Goal: Use online tool/utility: Utilize a website feature to perform a specific function

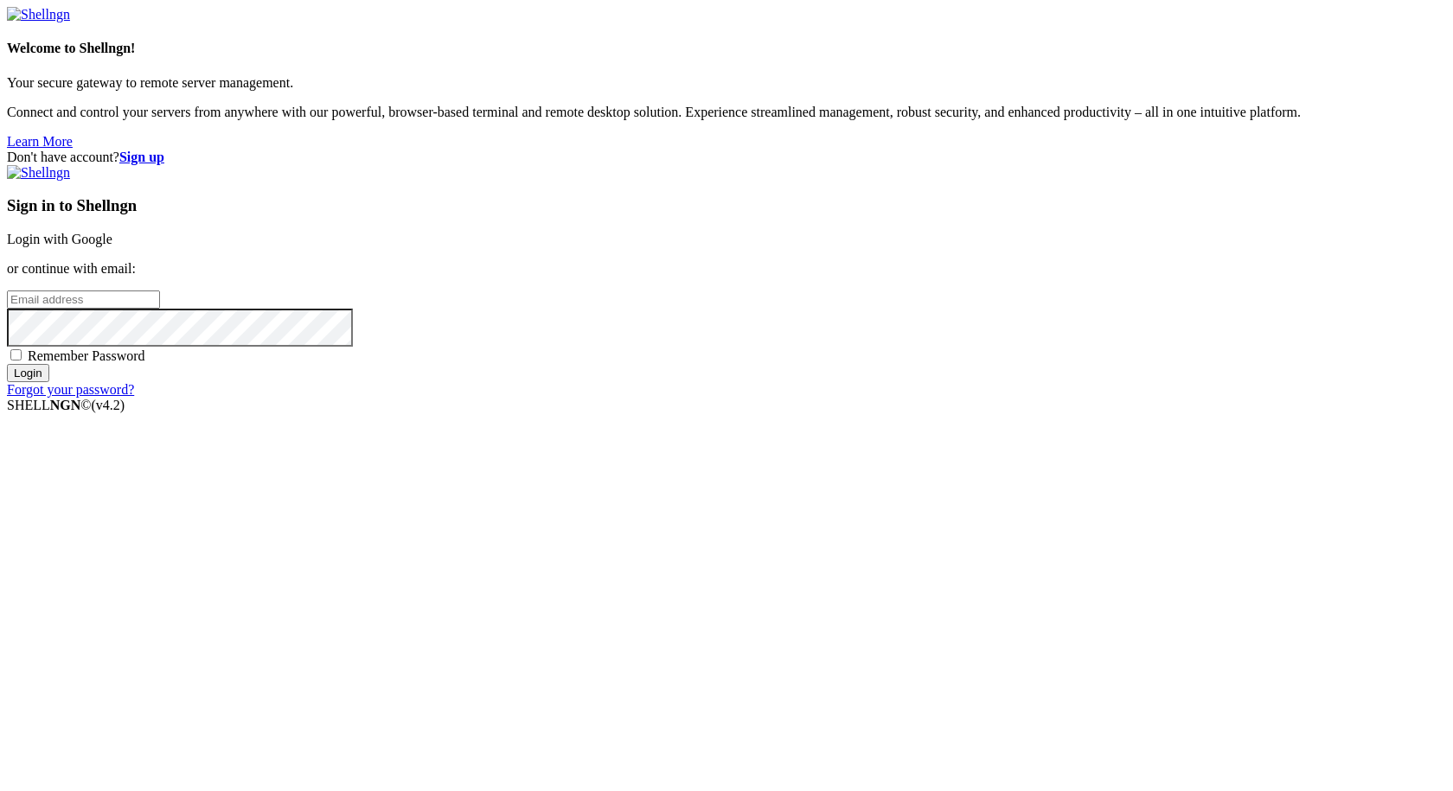
click at [112, 247] on link "Login with Google" at bounding box center [60, 239] width 106 height 15
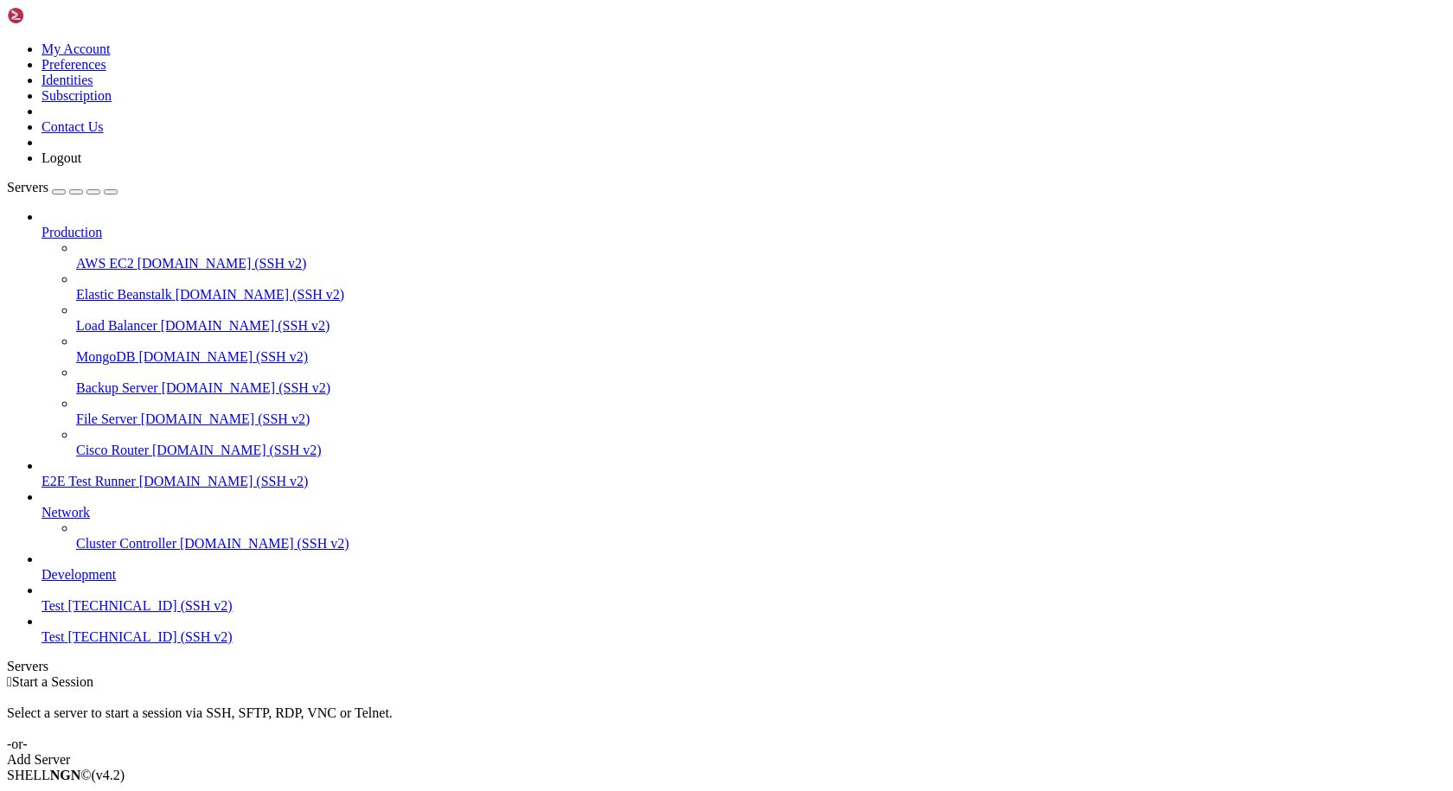
click at [42, 599] on icon at bounding box center [42, 599] width 0 height 0
click at [99, 613] on span "[TECHNICAL_ID] (SSH v2)" at bounding box center [149, 606] width 164 height 15
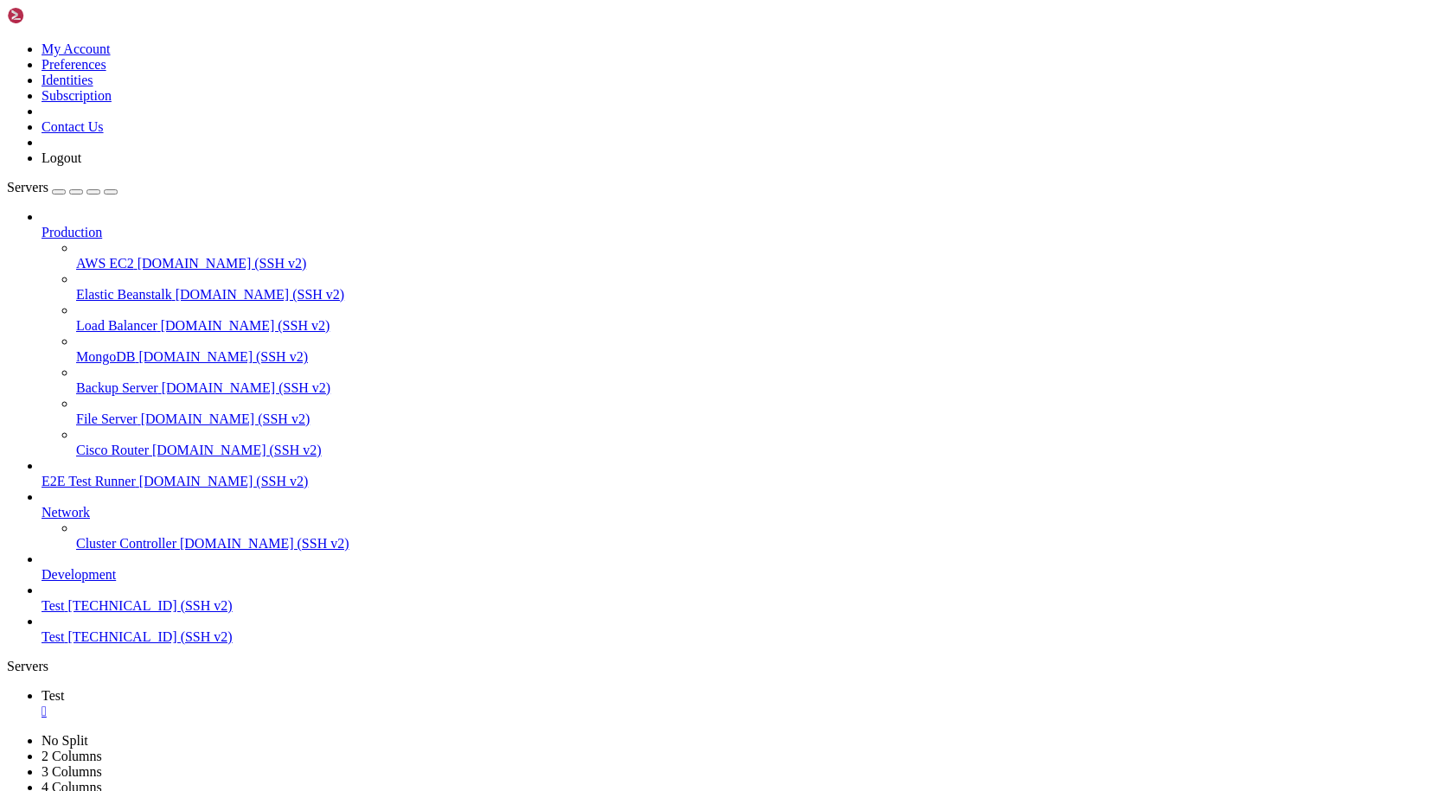
scroll to position [1271, 0]
drag, startPoint x: 831, startPoint y: 255, endPoint x: 612, endPoint y: 178, distance: 232.0
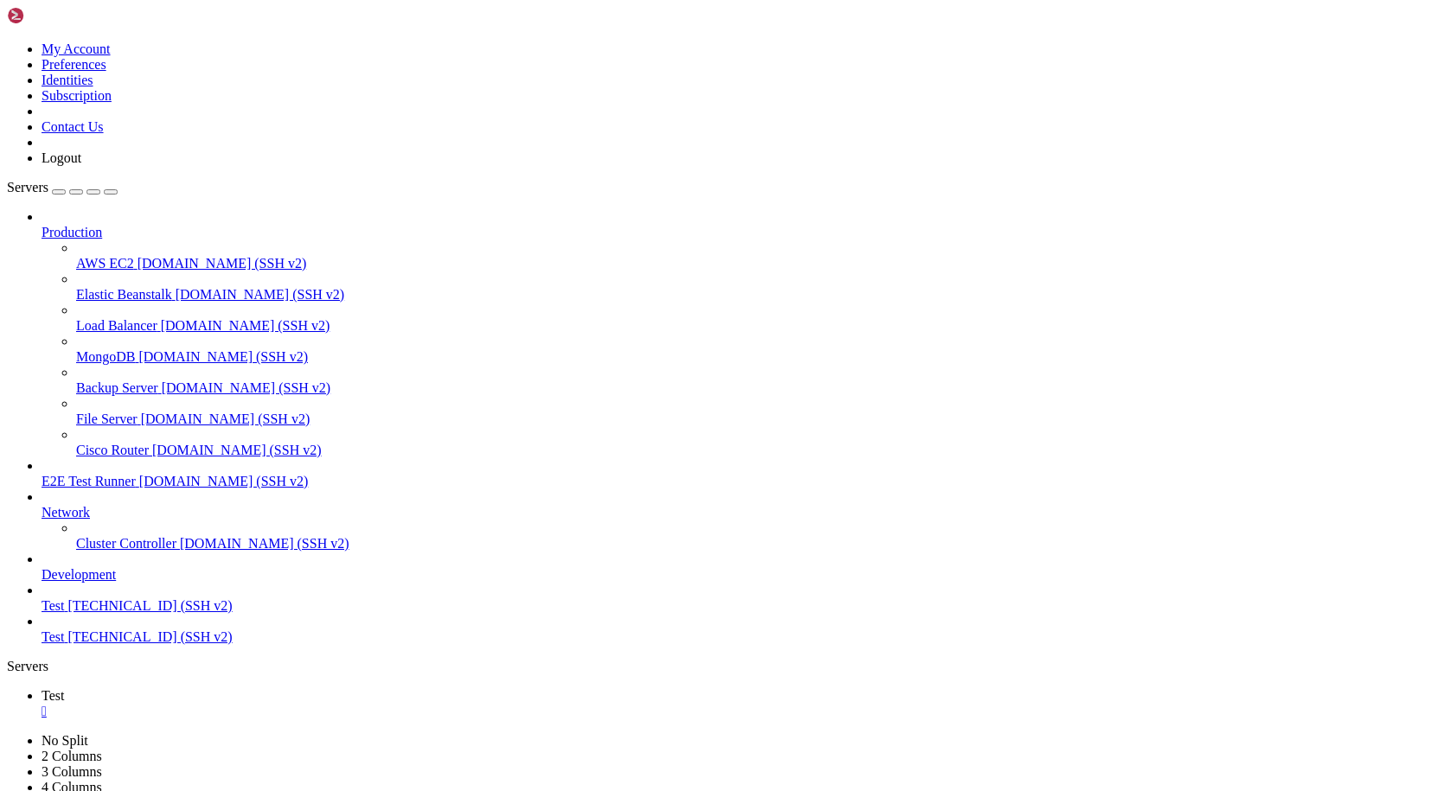
drag, startPoint x: 10, startPoint y: 1355, endPoint x: 578, endPoint y: 1676, distance: 651.9
drag, startPoint x: 590, startPoint y: 1640, endPoint x: 16, endPoint y: 1214, distance: 714.1
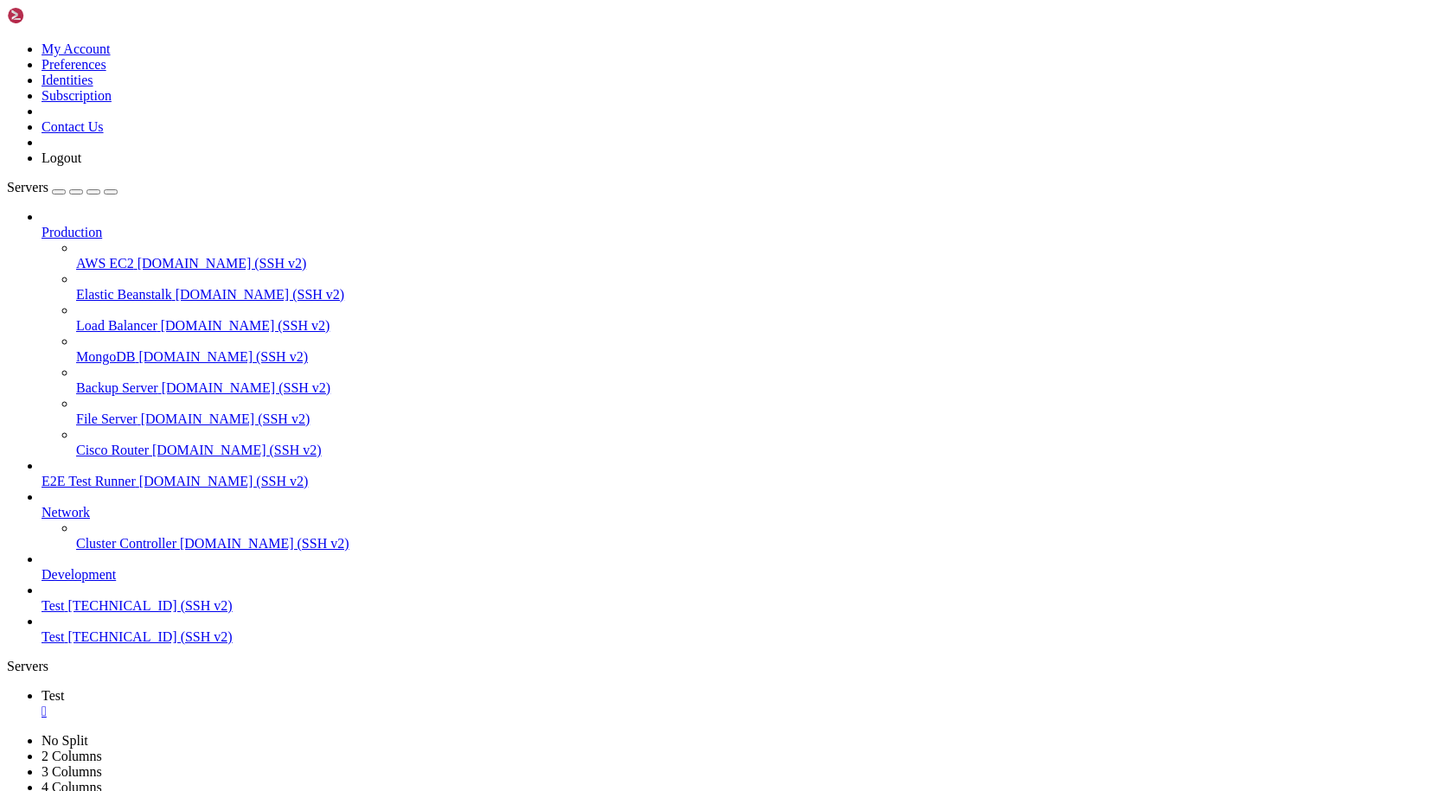
scroll to position [6470, 0]
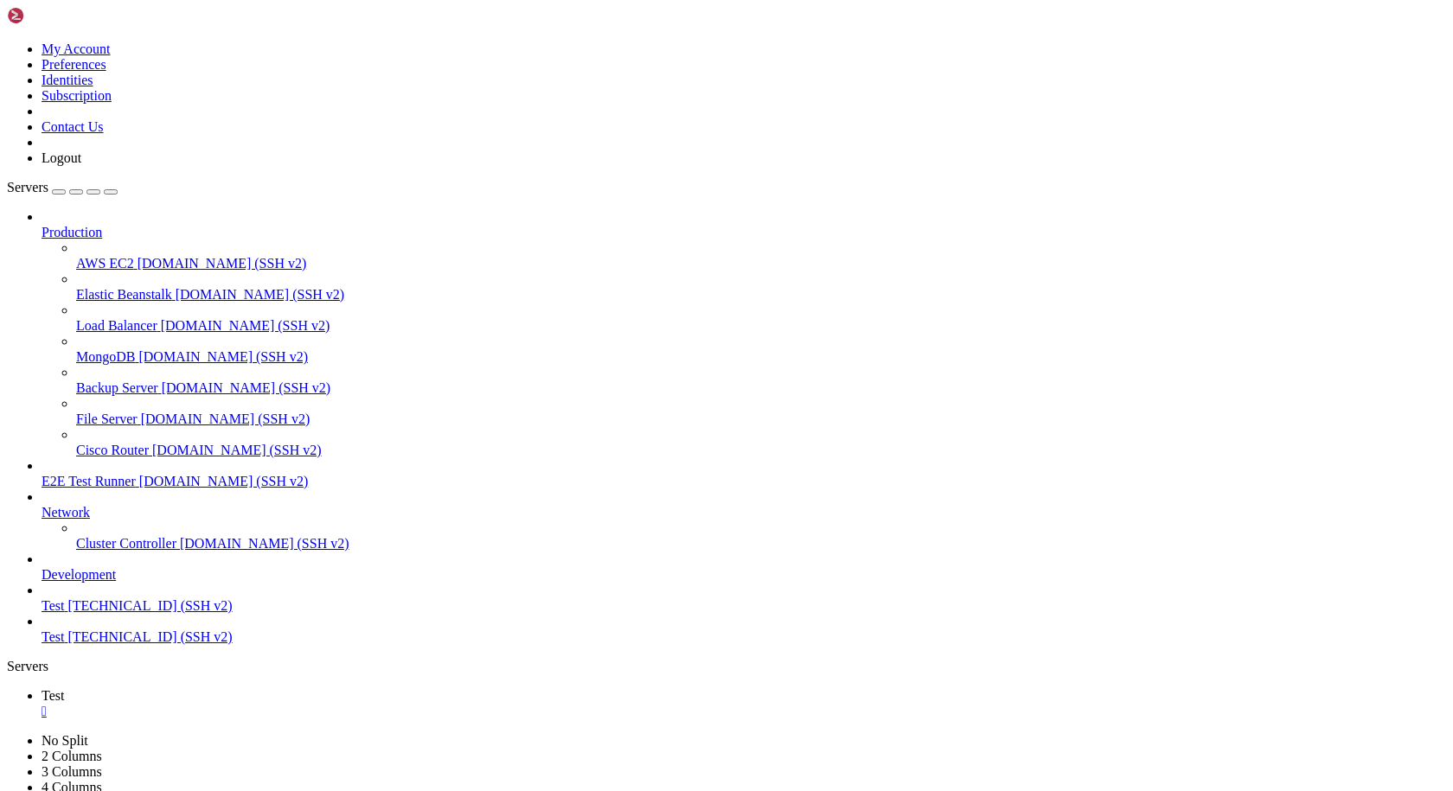
scroll to position [6661, 0]
drag, startPoint x: 388, startPoint y: 1507, endPoint x: 388, endPoint y: 1520, distance: 13.0
drag, startPoint x: 131, startPoint y: 1642, endPoint x: 15, endPoint y: 1288, distance: 372.5
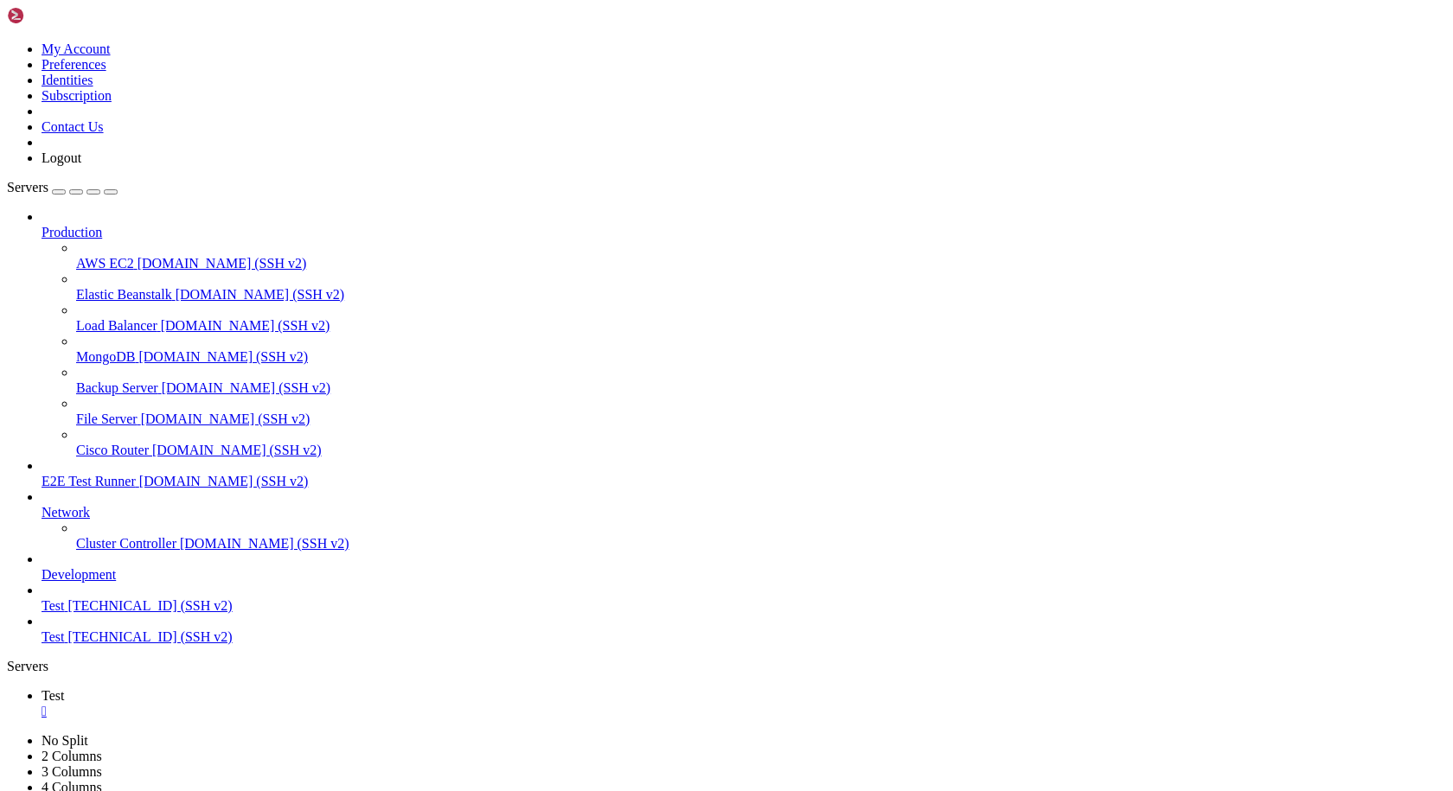
drag, startPoint x: 156, startPoint y: 1641, endPoint x: 16, endPoint y: 1142, distance: 518.4
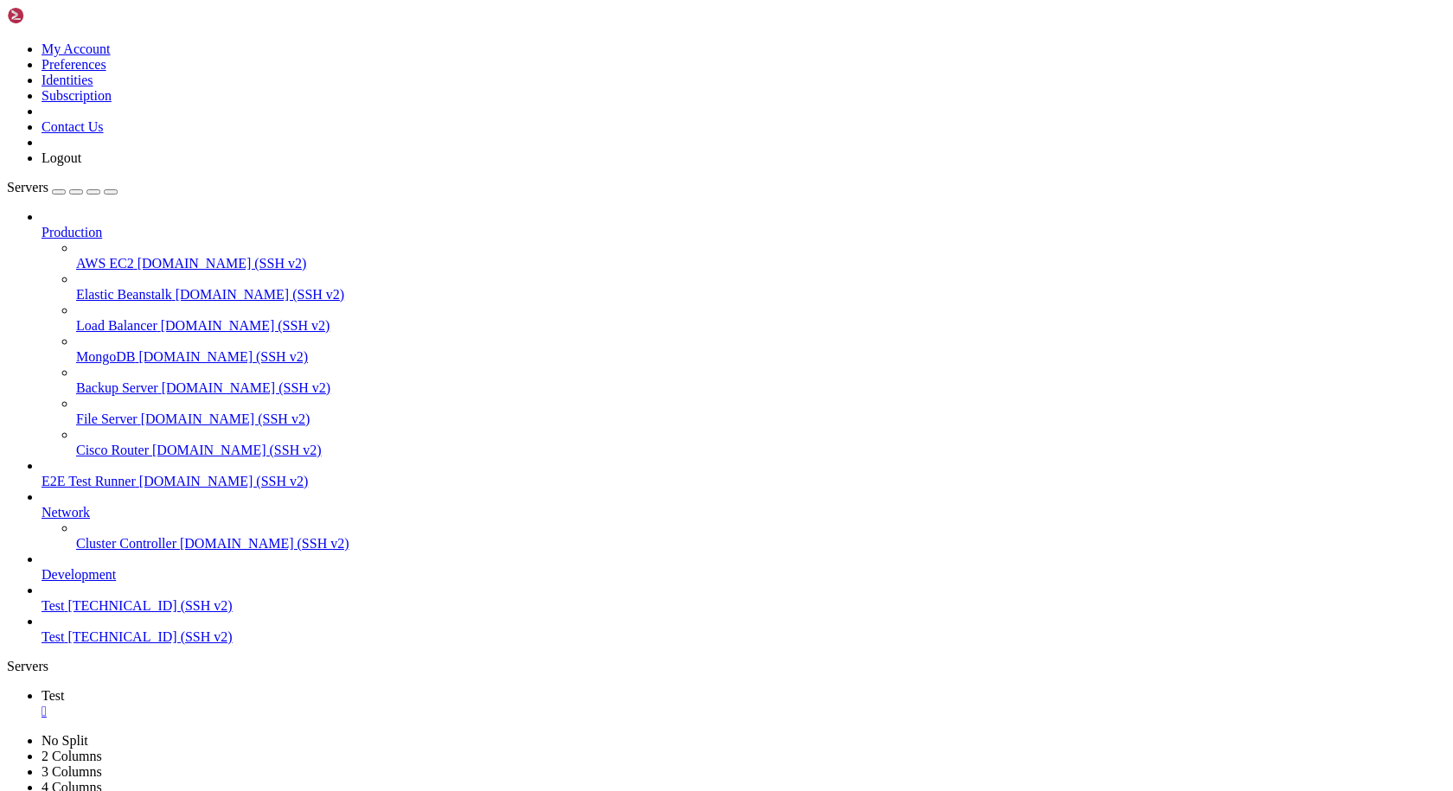
scroll to position [12013, 0]
drag, startPoint x: 198, startPoint y: 1636, endPoint x: 15, endPoint y: 1038, distance: 625.2
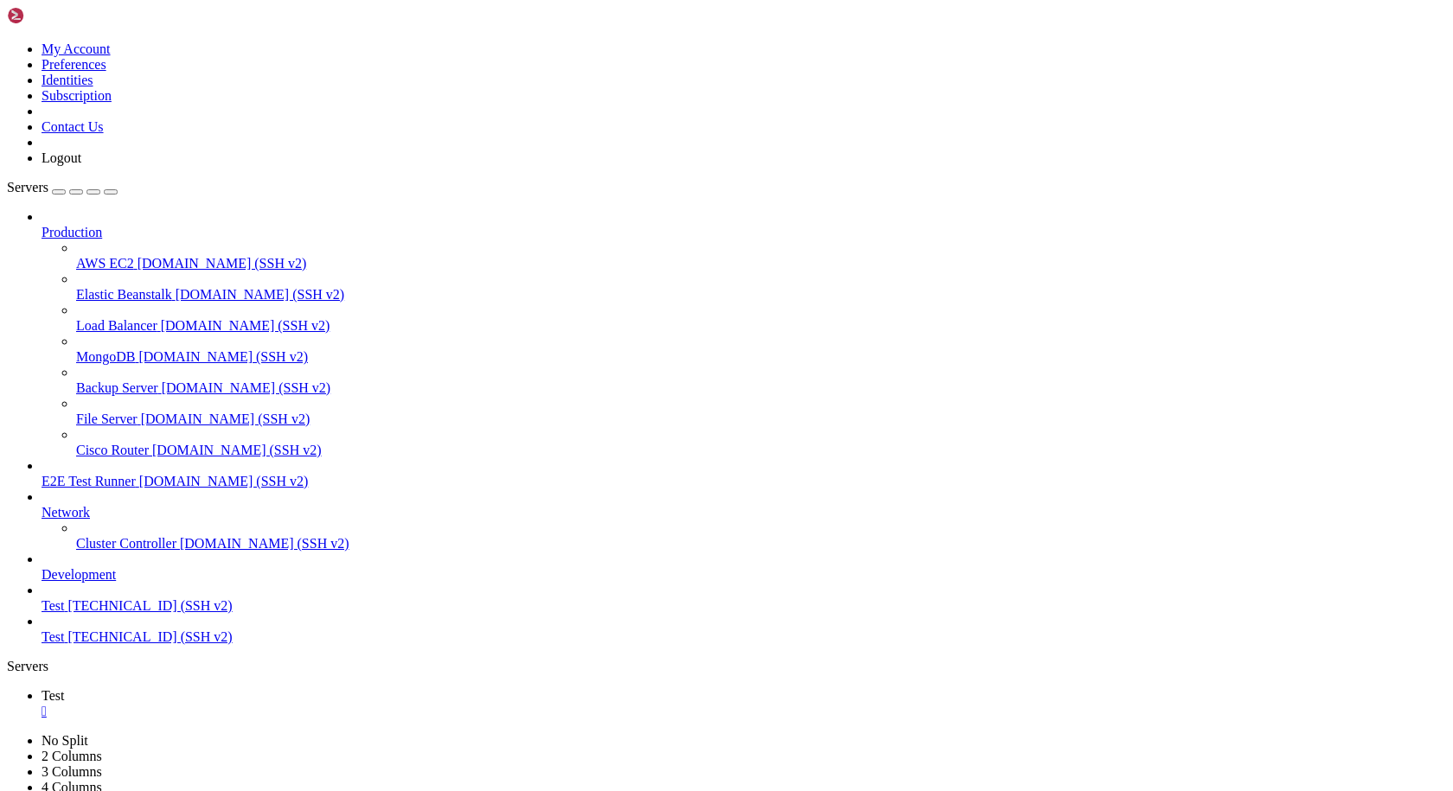
drag, startPoint x: 162, startPoint y: 1637, endPoint x: 14, endPoint y: 1186, distance: 475.1
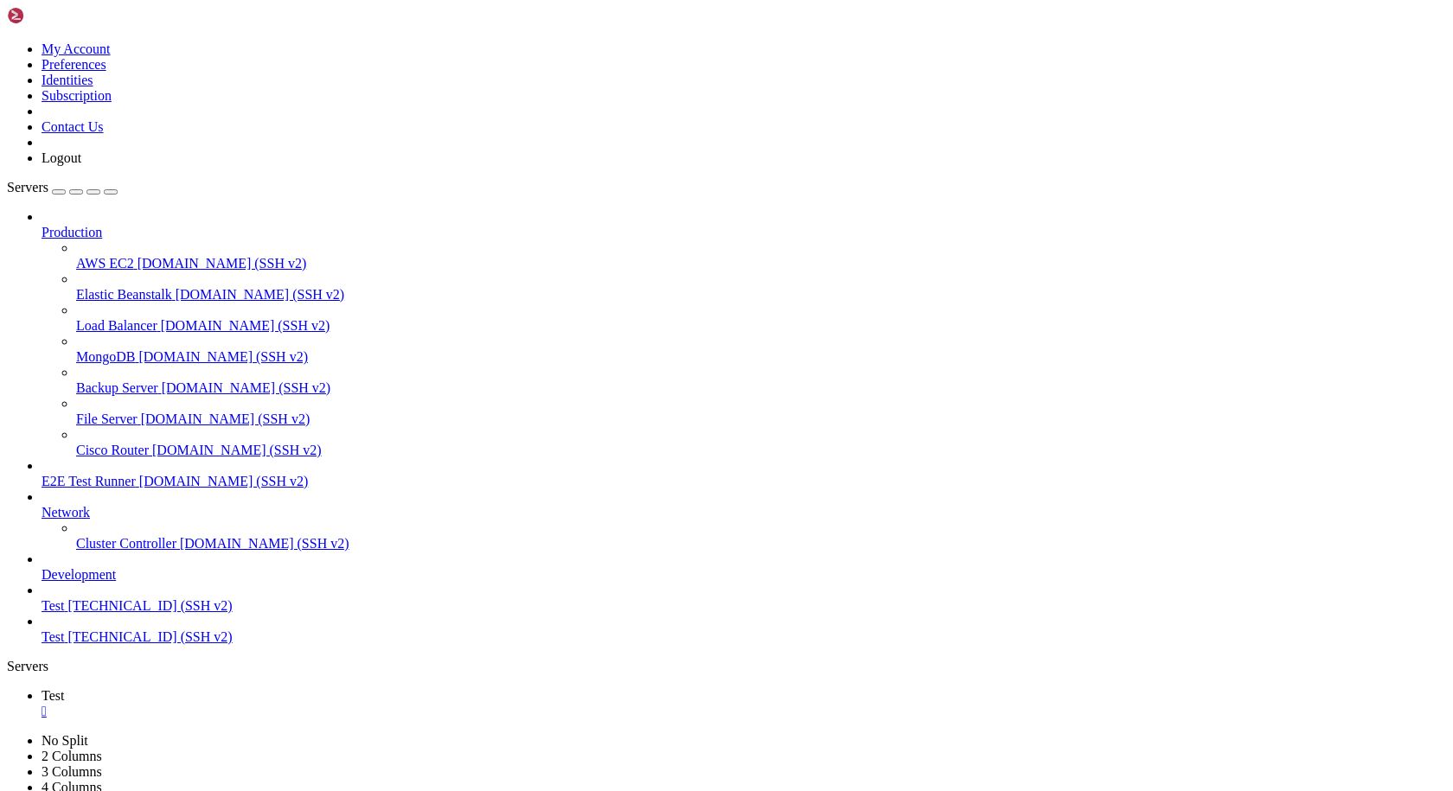
scroll to position [20424, 0]
drag, startPoint x: 160, startPoint y: 1638, endPoint x: 15, endPoint y: 1154, distance: 505.7
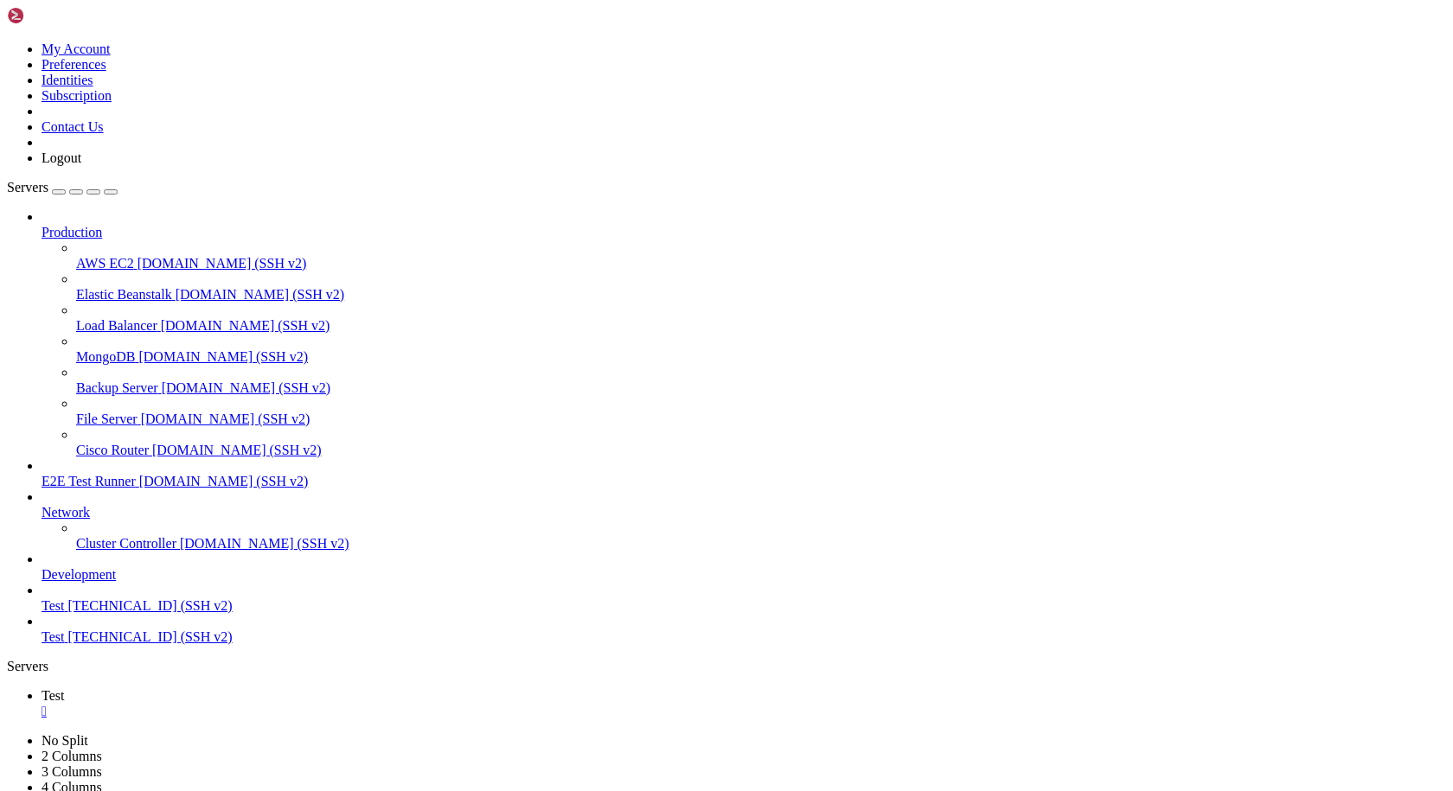
scroll to position [23512, 0]
drag, startPoint x: 389, startPoint y: 1642, endPoint x: 15, endPoint y: 1144, distance: 622.6
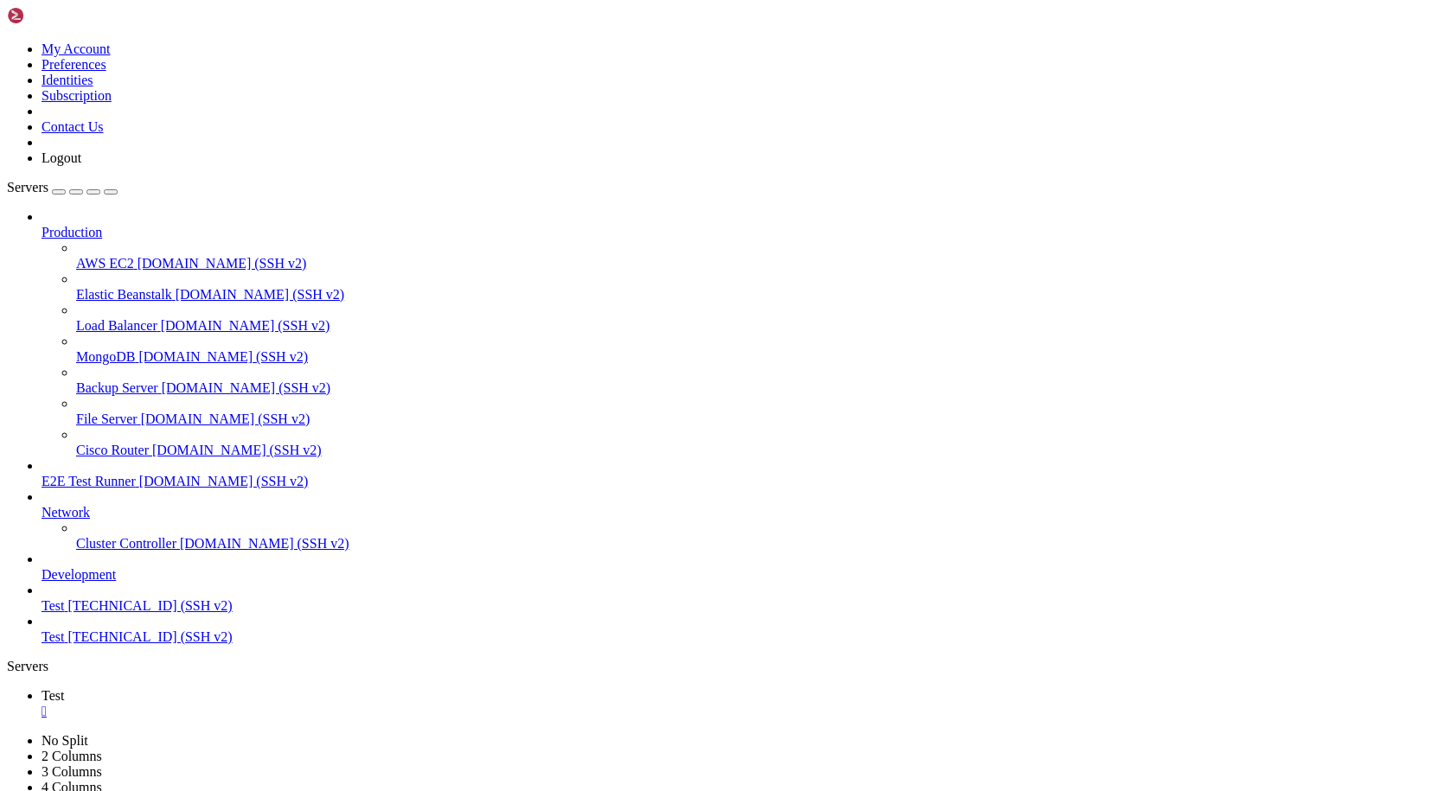
scroll to position [25247, 0]
drag, startPoint x: 323, startPoint y: 1643, endPoint x: 13, endPoint y: 1066, distance: 654.4
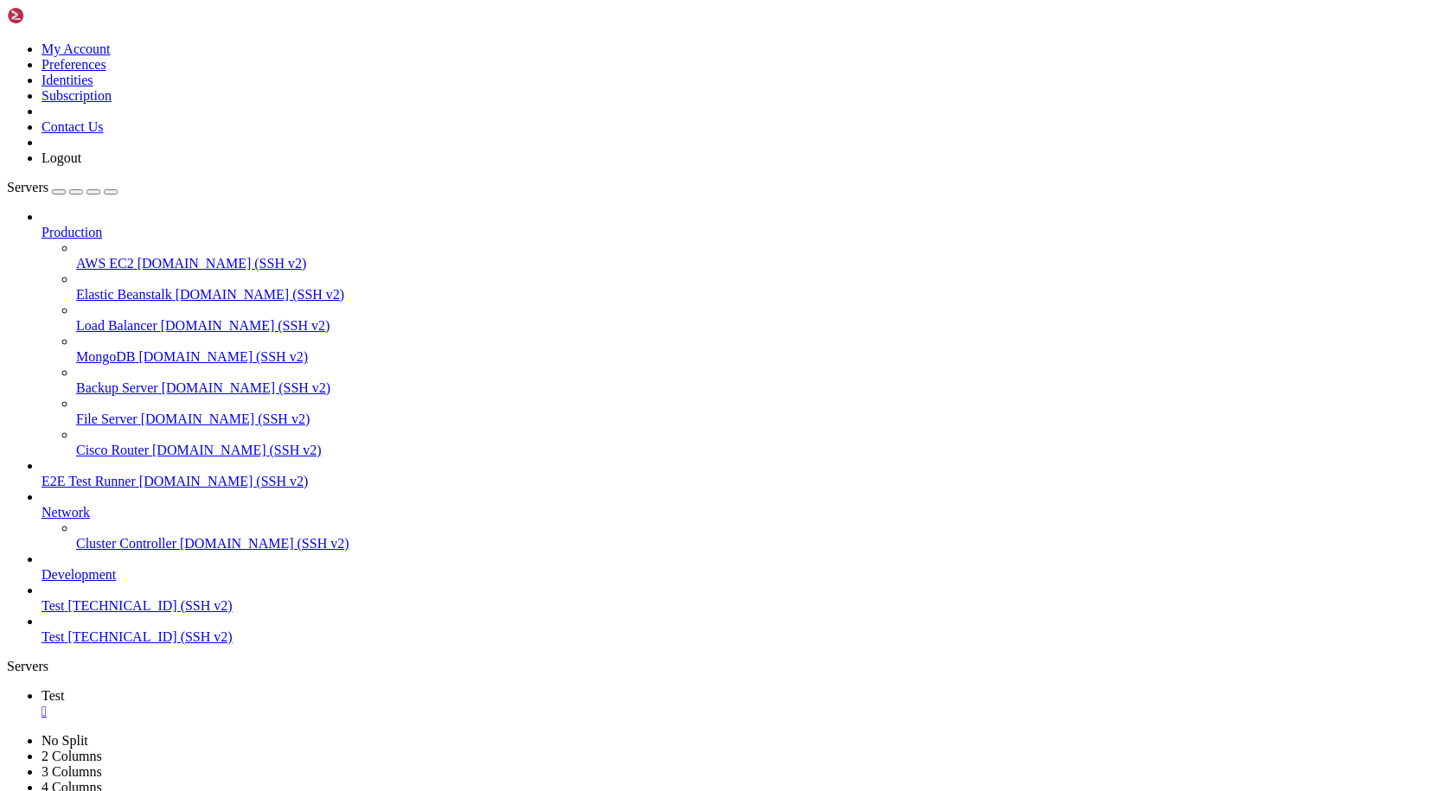
drag, startPoint x: 16, startPoint y: 1126, endPoint x: 539, endPoint y: 1510, distance: 648.4
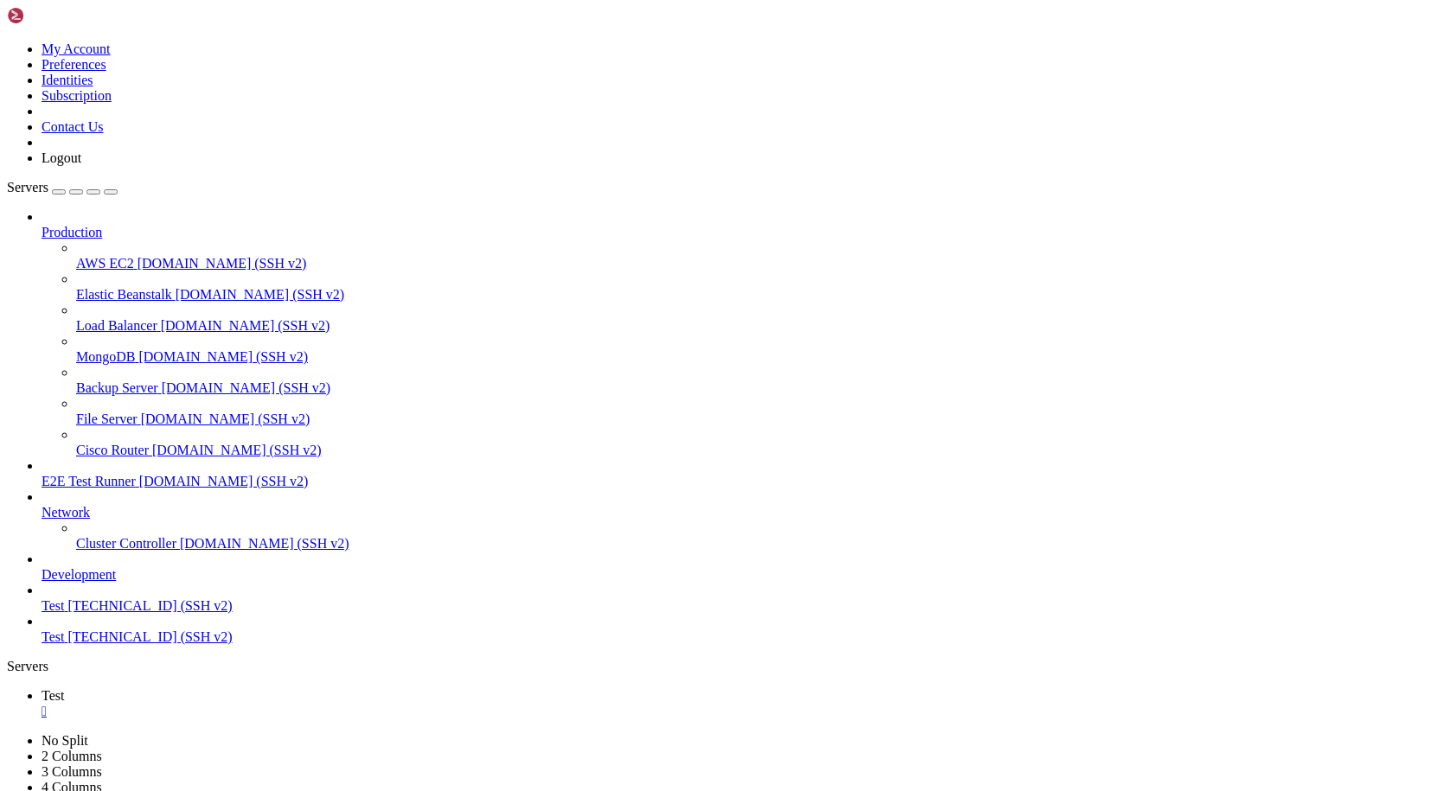
scroll to position [34878, 0]
drag, startPoint x: 428, startPoint y: 1640, endPoint x: 15, endPoint y: 1579, distance: 417.9
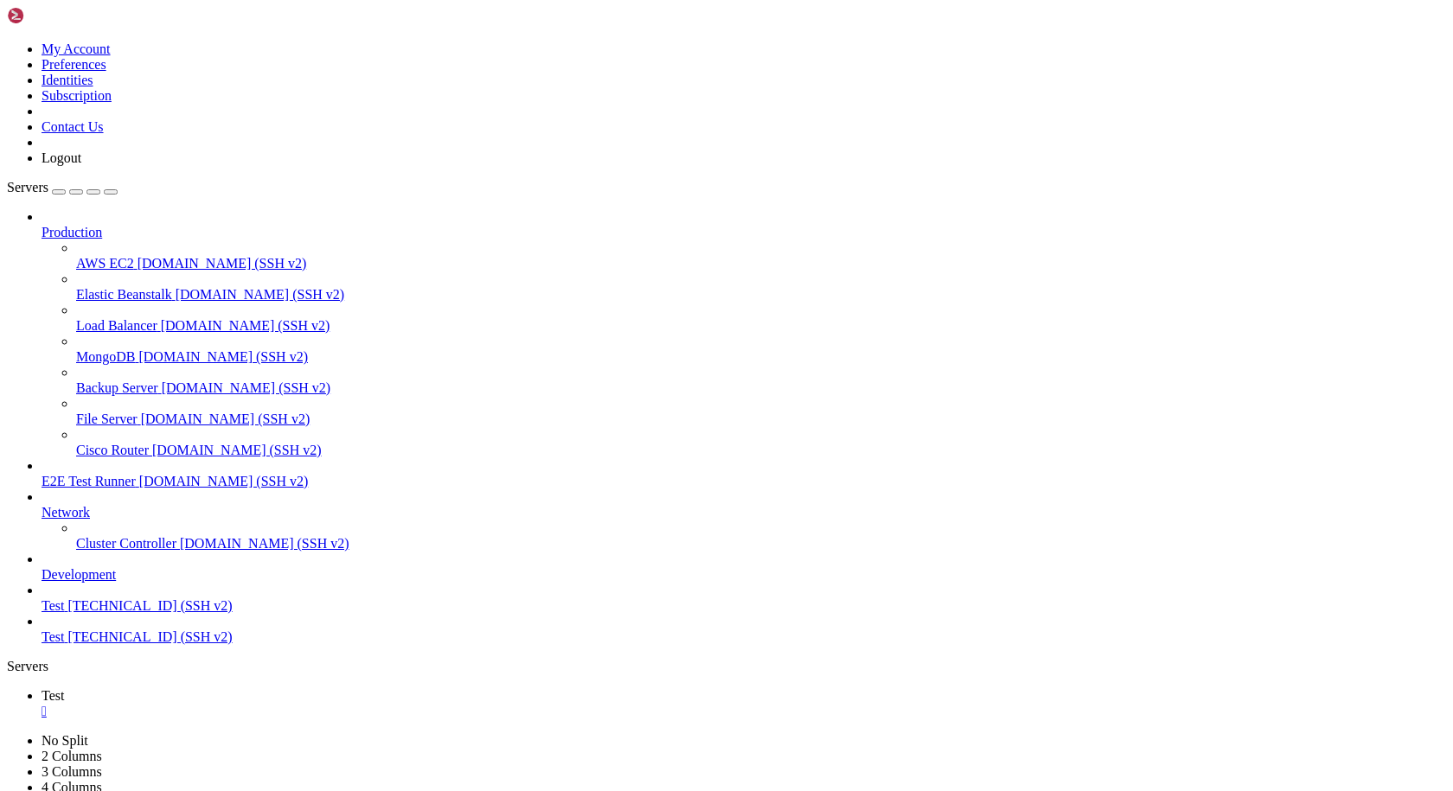
scroll to position [35231, 0]
drag, startPoint x: 263, startPoint y: 1508, endPoint x: 278, endPoint y: 1506, distance: 14.8
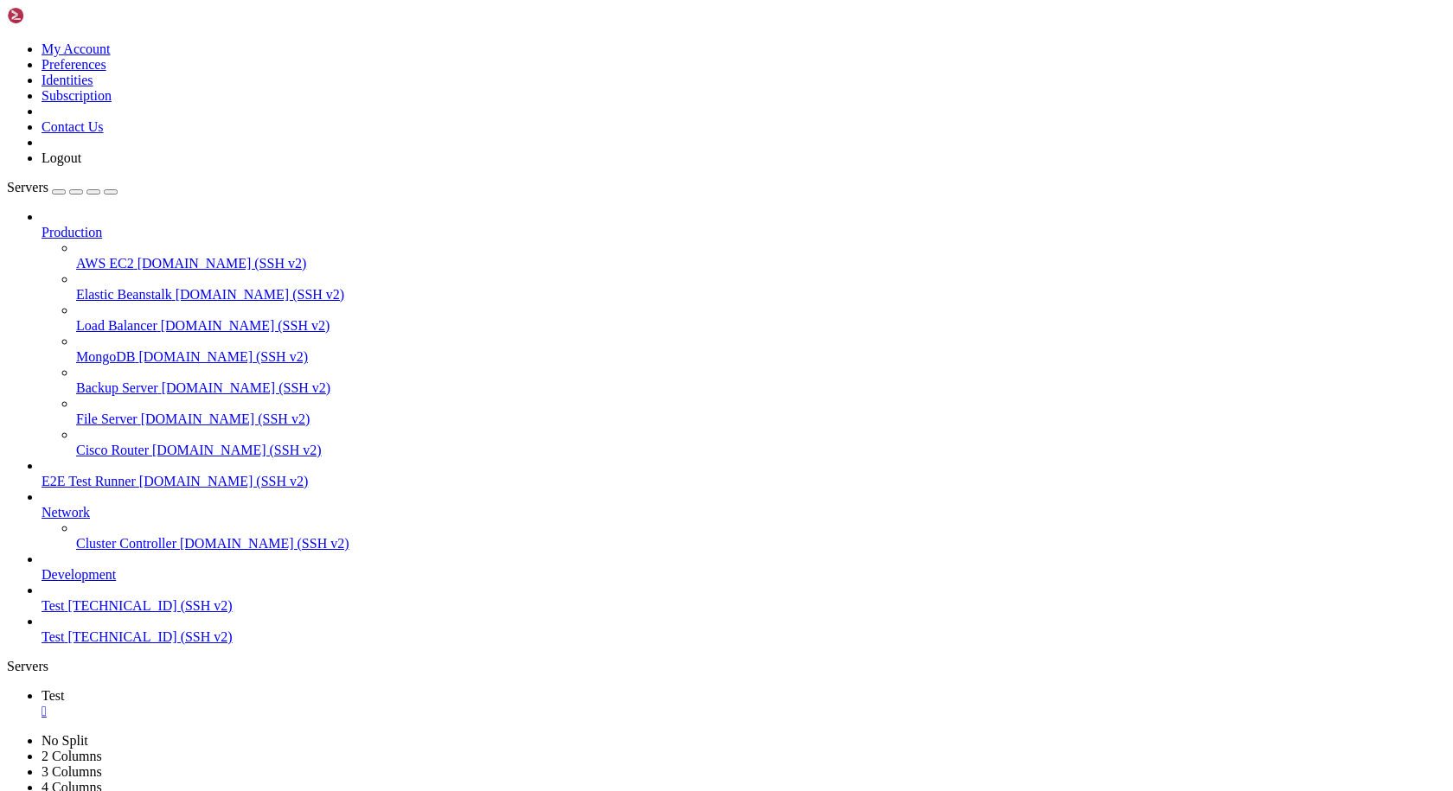
scroll to position [35555, 0]
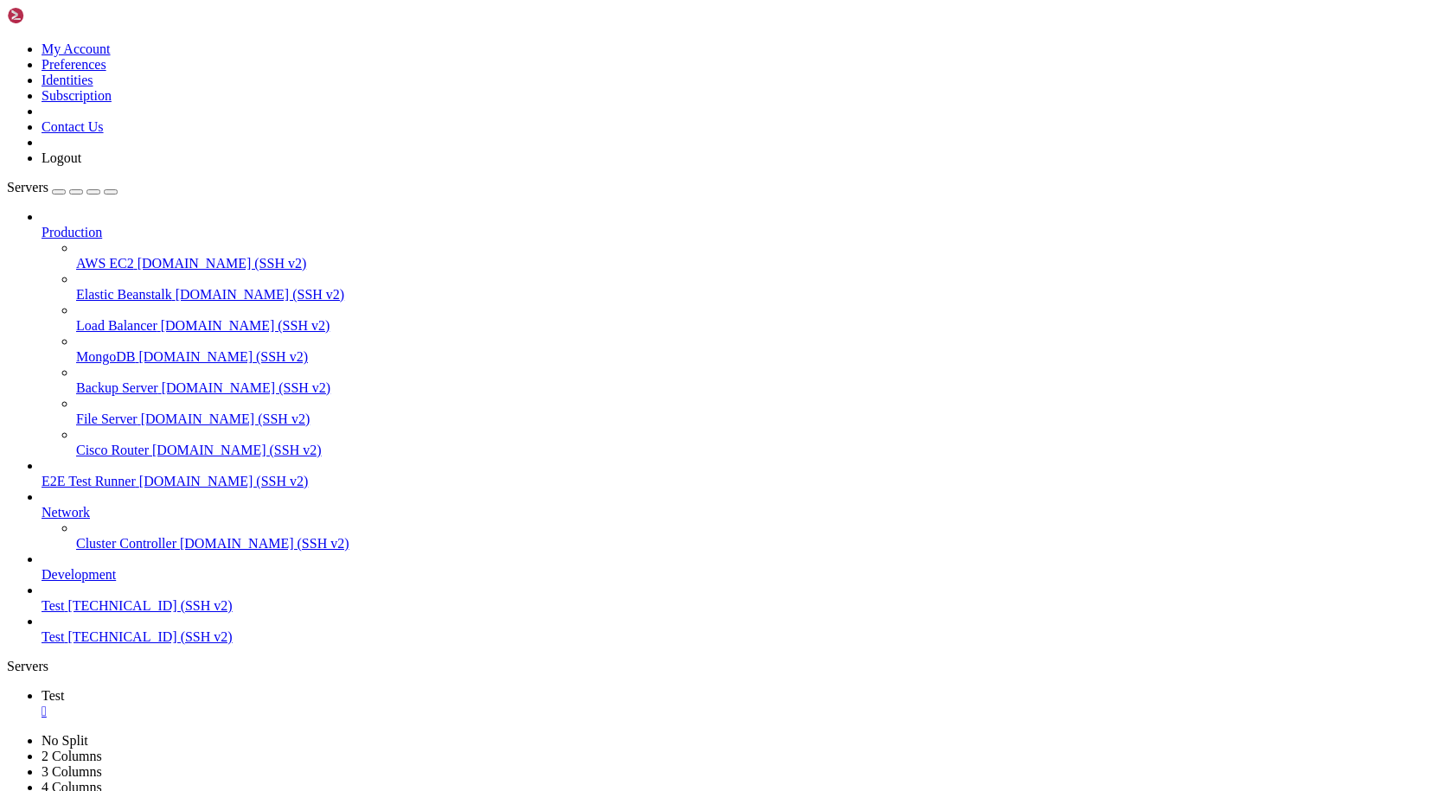
drag, startPoint x: 761, startPoint y: 1647, endPoint x: 16, endPoint y: 1066, distance: 945.4
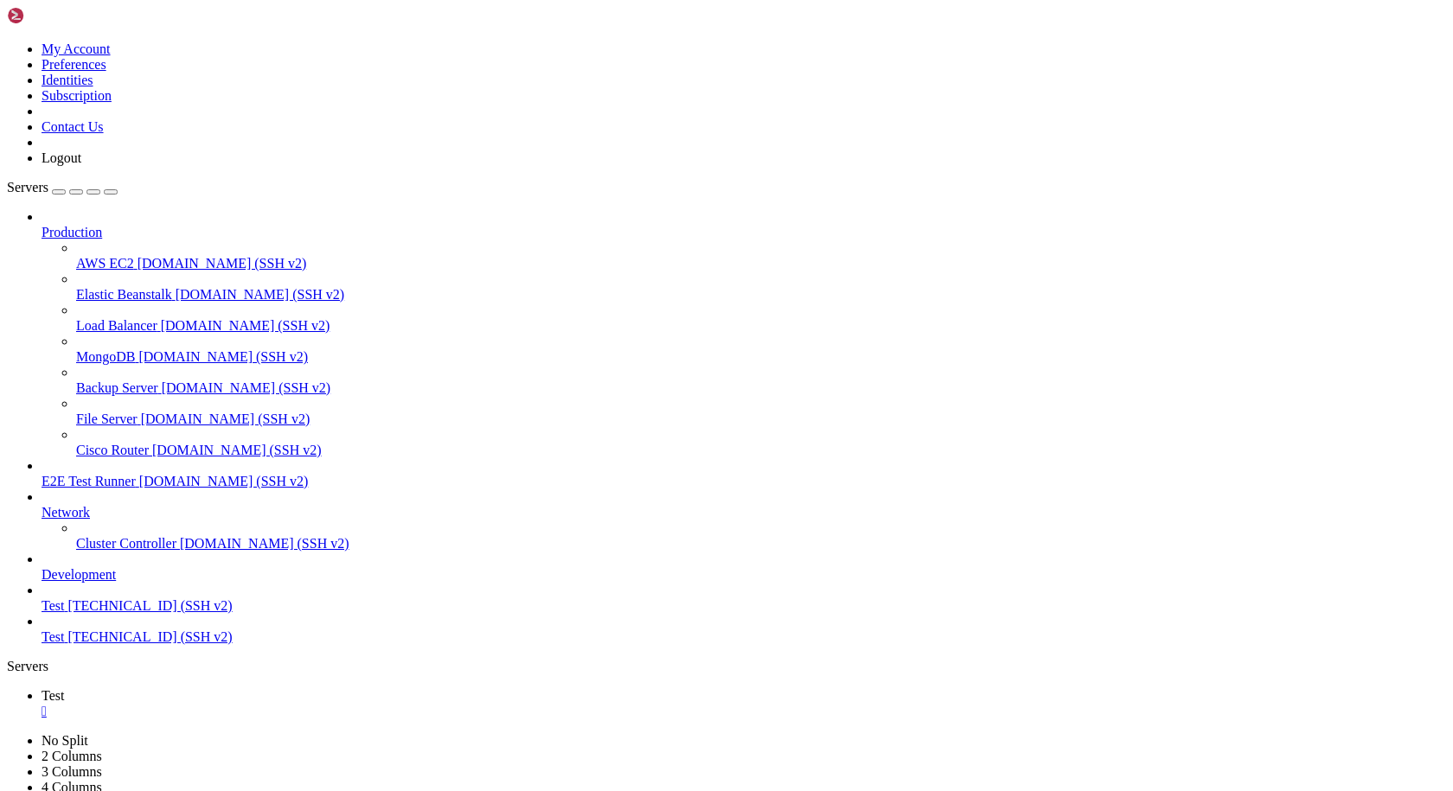
drag, startPoint x: 1133, startPoint y: 1643, endPoint x: 12, endPoint y: 1584, distance: 1122.5
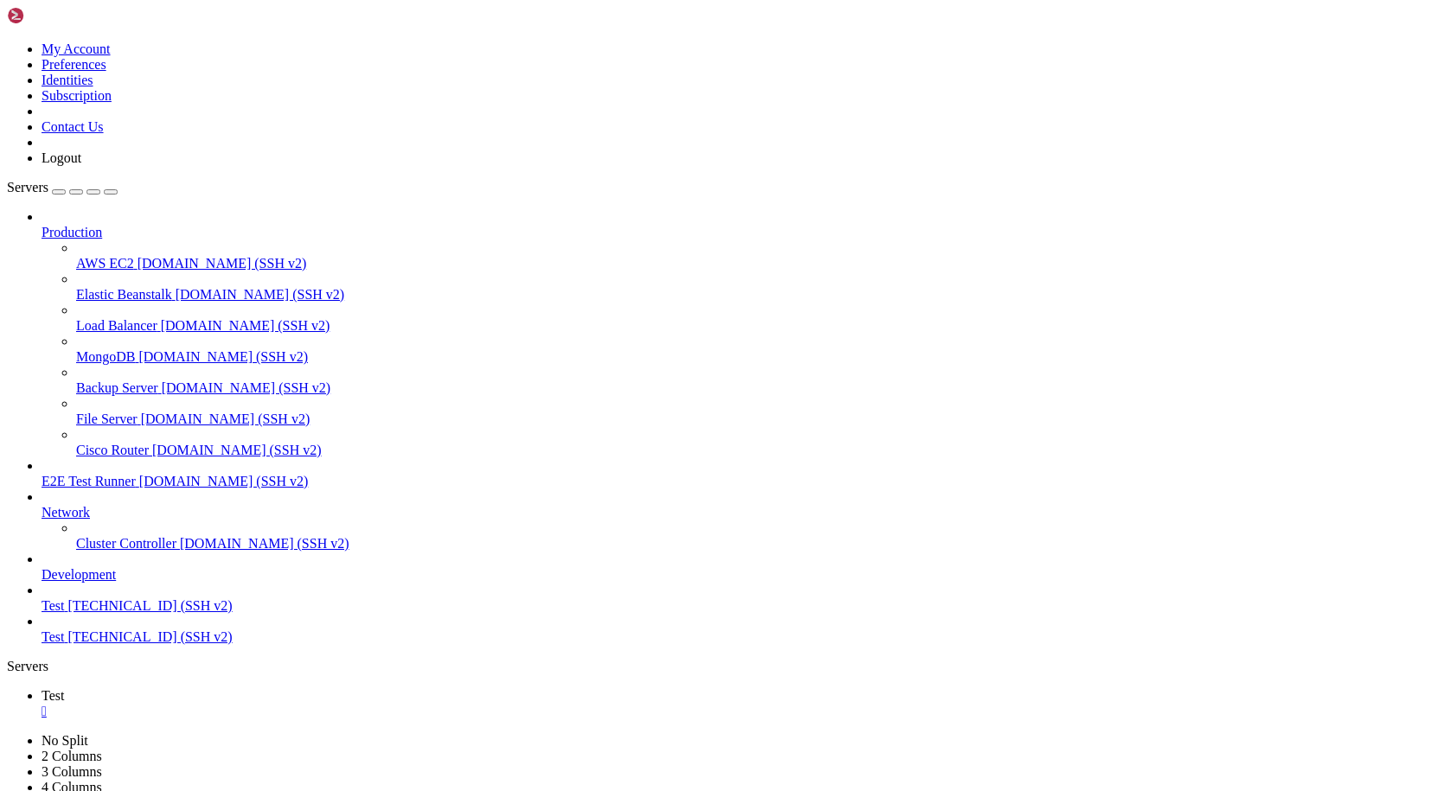
drag, startPoint x: 16, startPoint y: 1582, endPoint x: 1156, endPoint y: 1644, distance: 1141.7
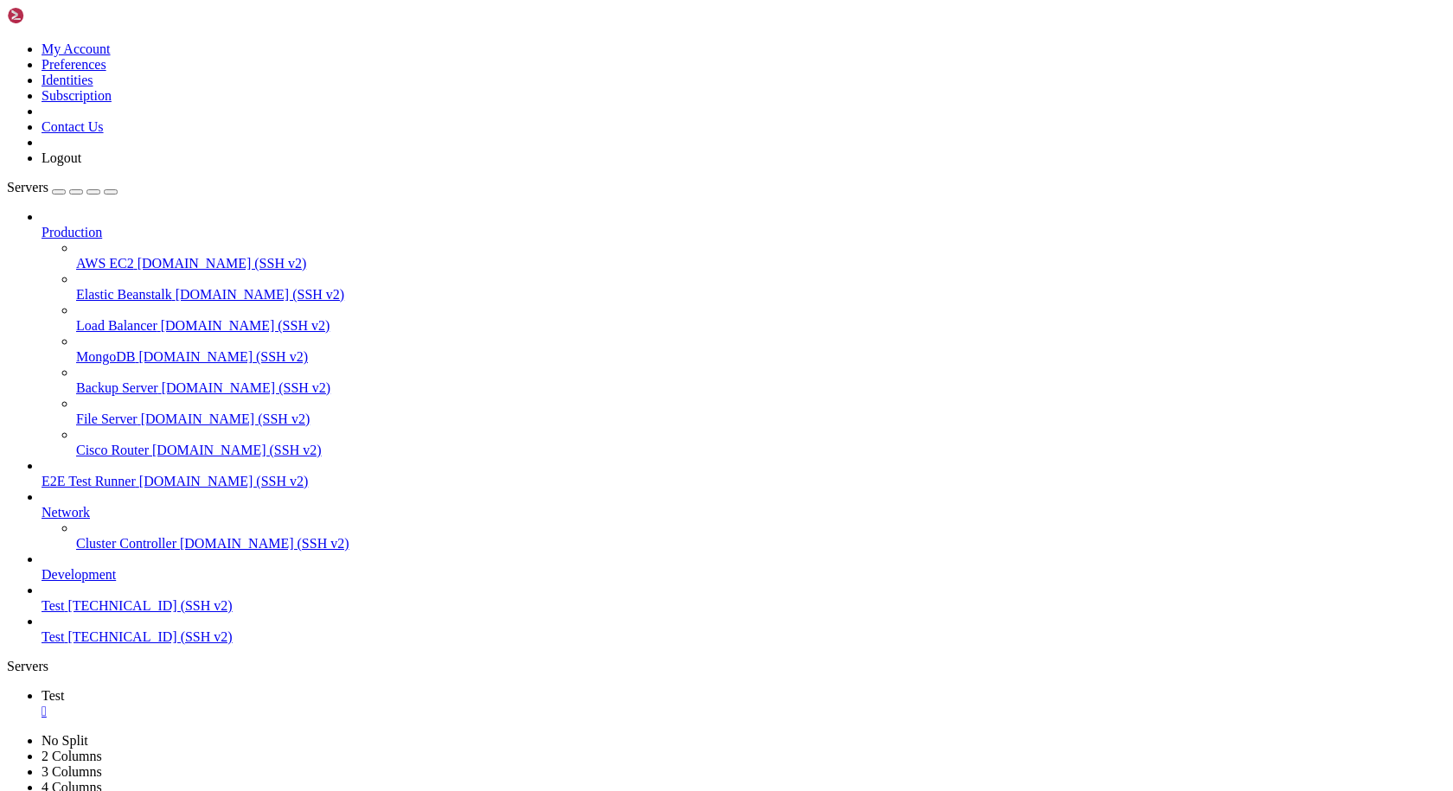
scroll to position [41113, 0]
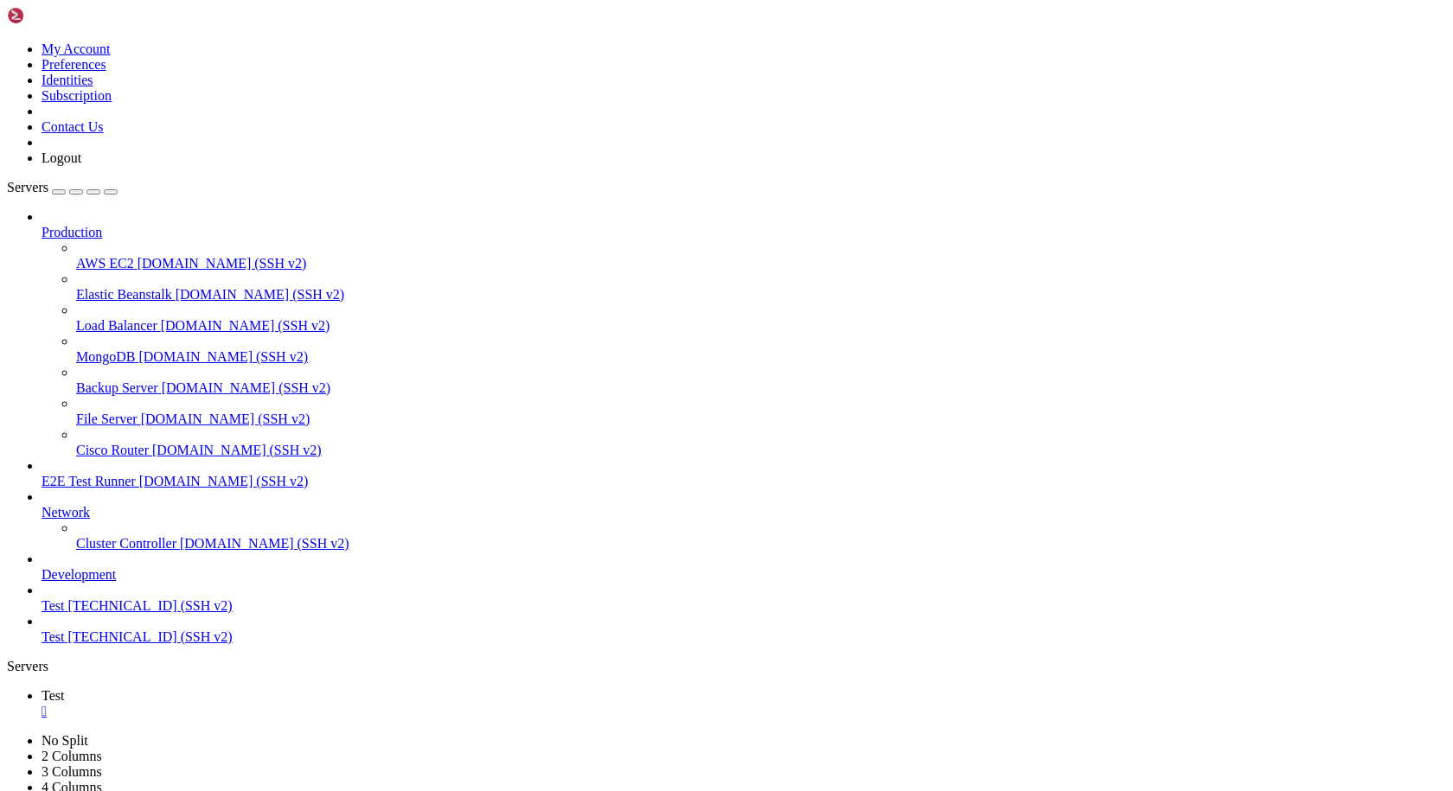
drag, startPoint x: 450, startPoint y: 1639, endPoint x: 17, endPoint y: 1628, distance: 432.6
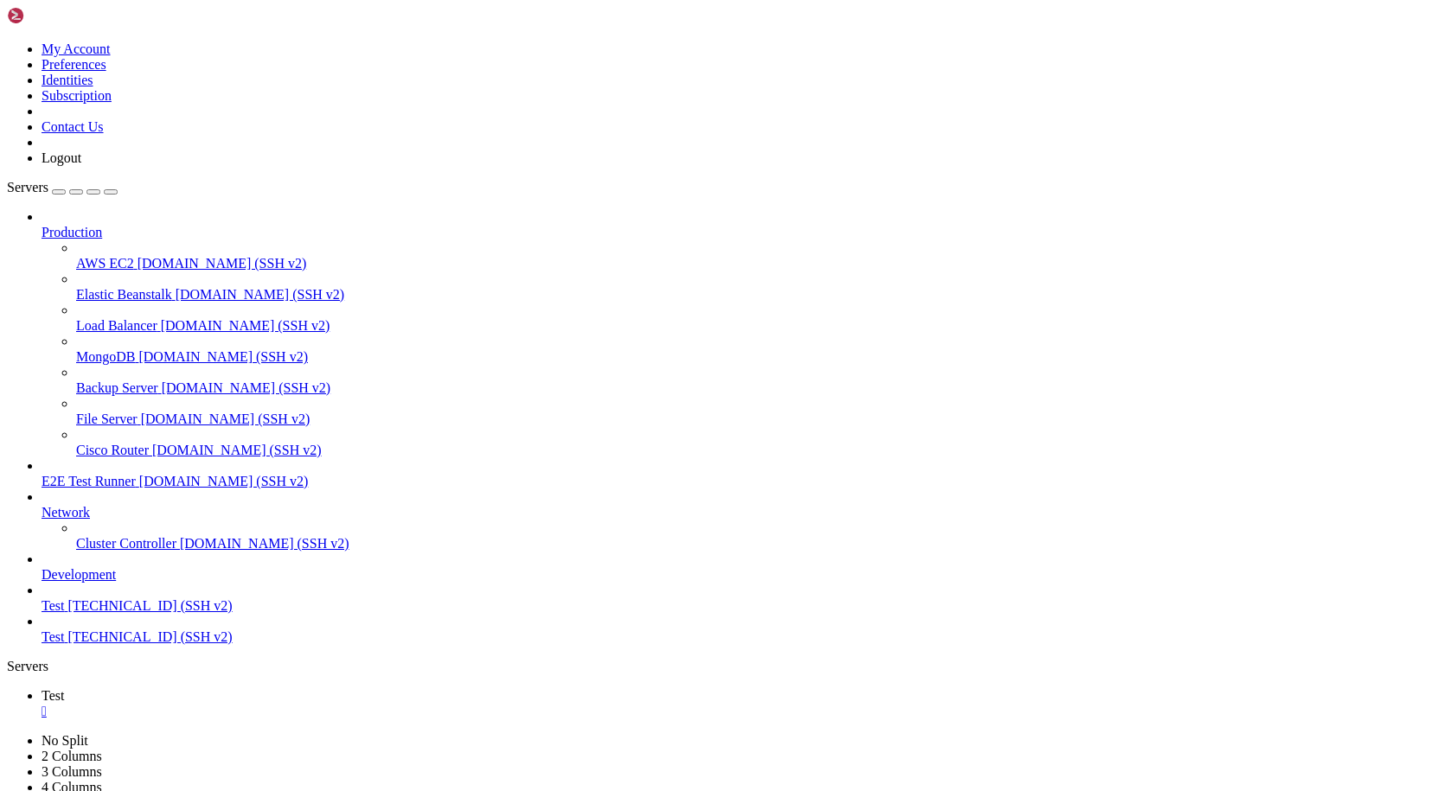
scroll to position [41451, 0]
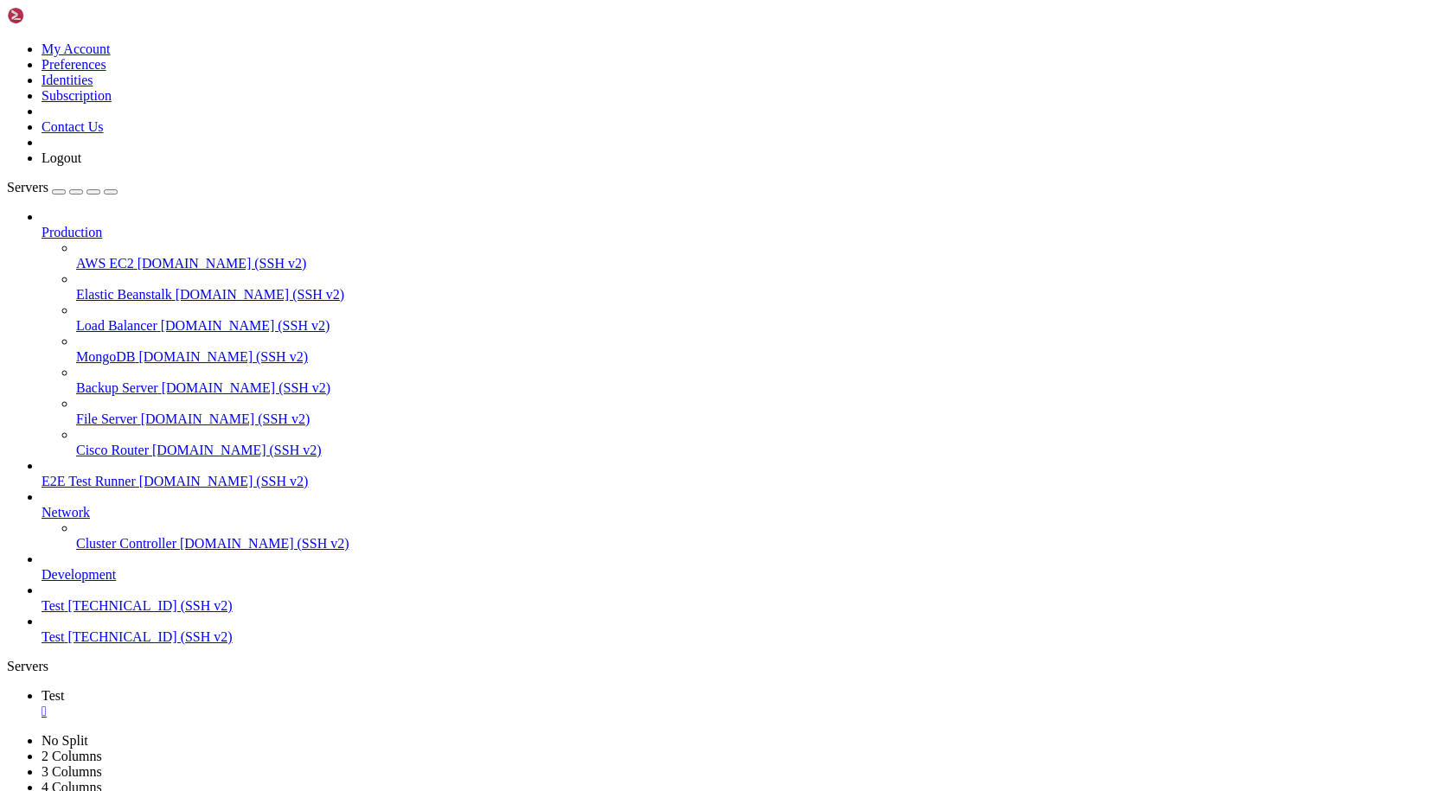
drag, startPoint x: 464, startPoint y: 1623, endPoint x: 279, endPoint y: 1482, distance: 232.7
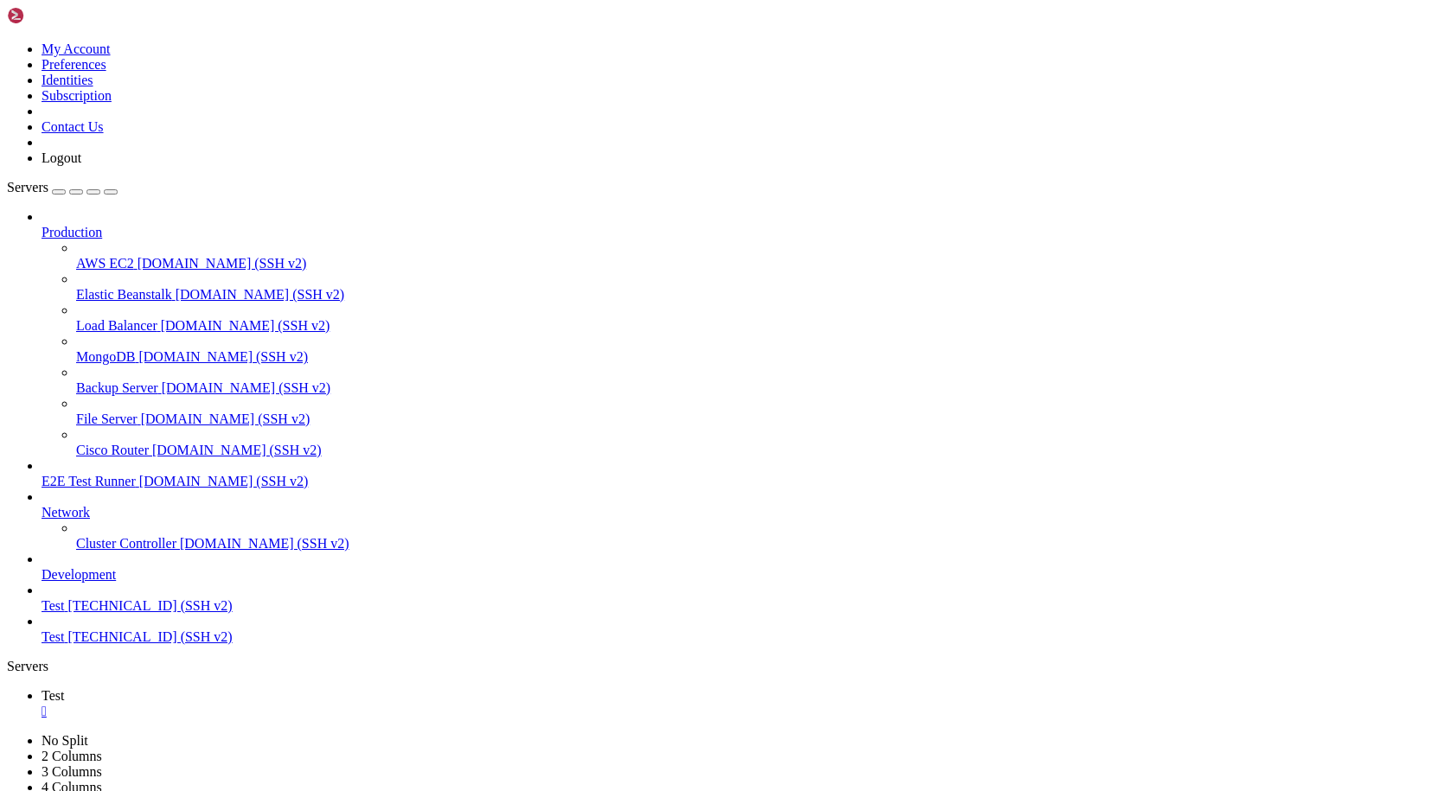
scroll to position [42319, 0]
drag, startPoint x: 255, startPoint y: 1611, endPoint x: 69, endPoint y: 1240, distance: 415.1
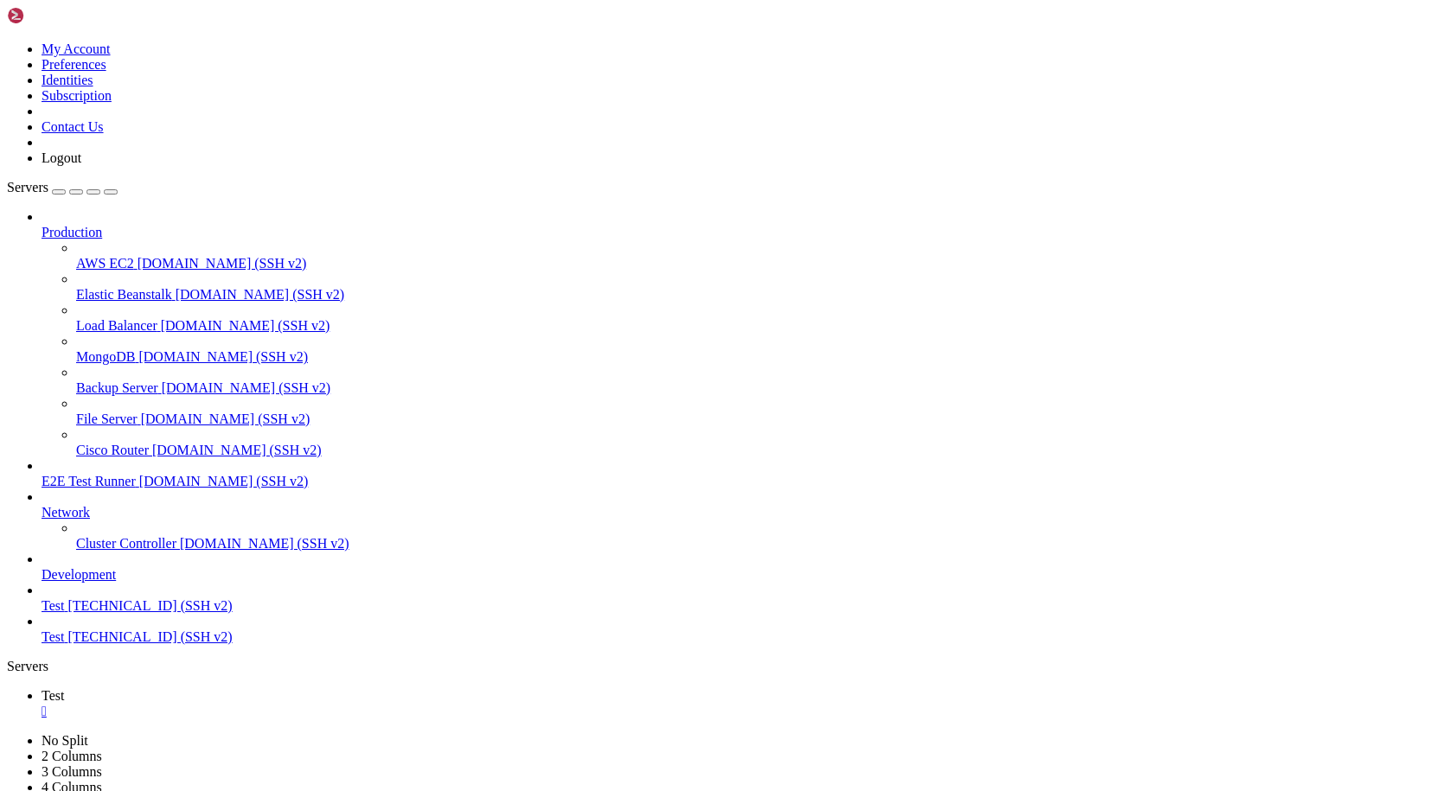
drag, startPoint x: 279, startPoint y: 1154, endPoint x: 244, endPoint y: 1630, distance: 477.0
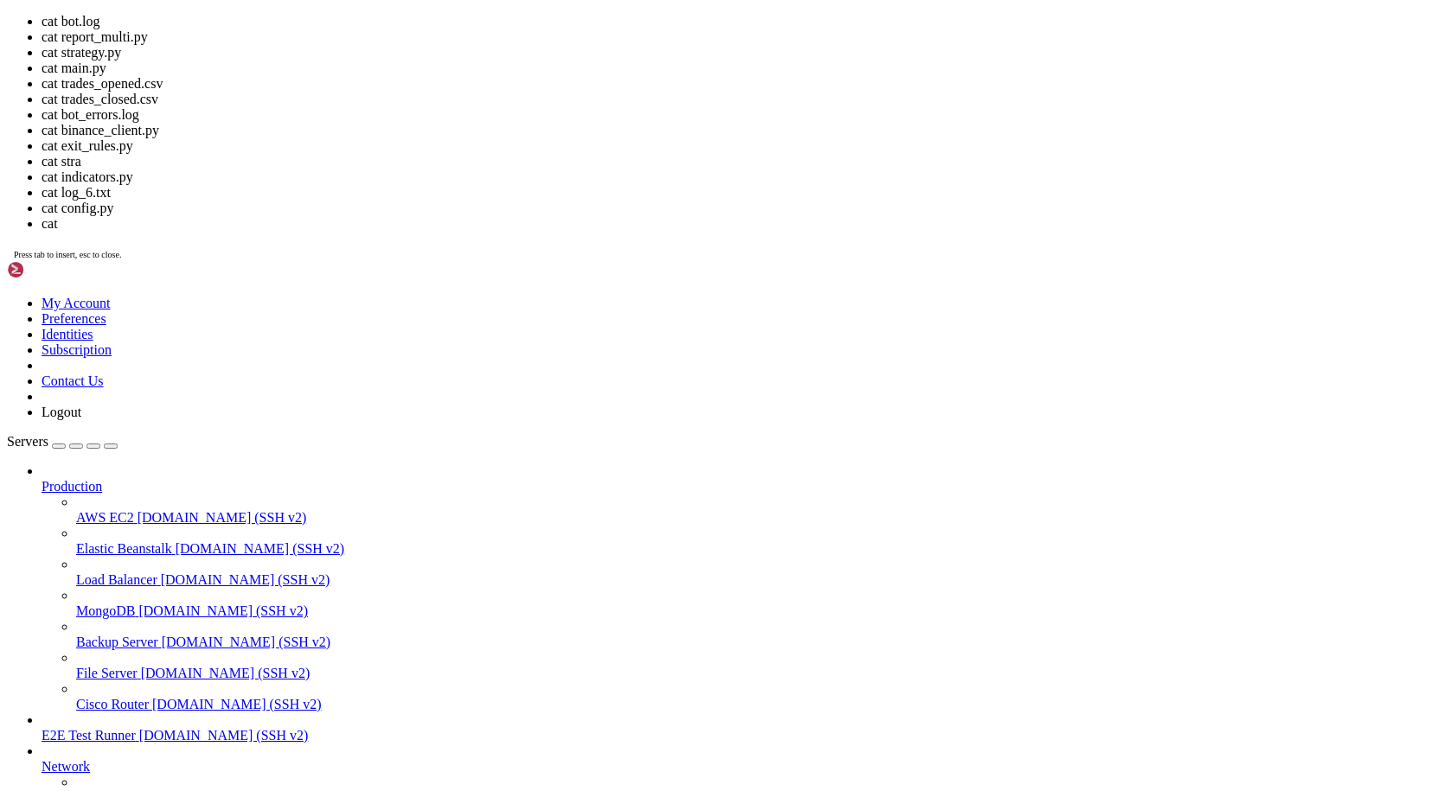
scroll to position [46215, 0]
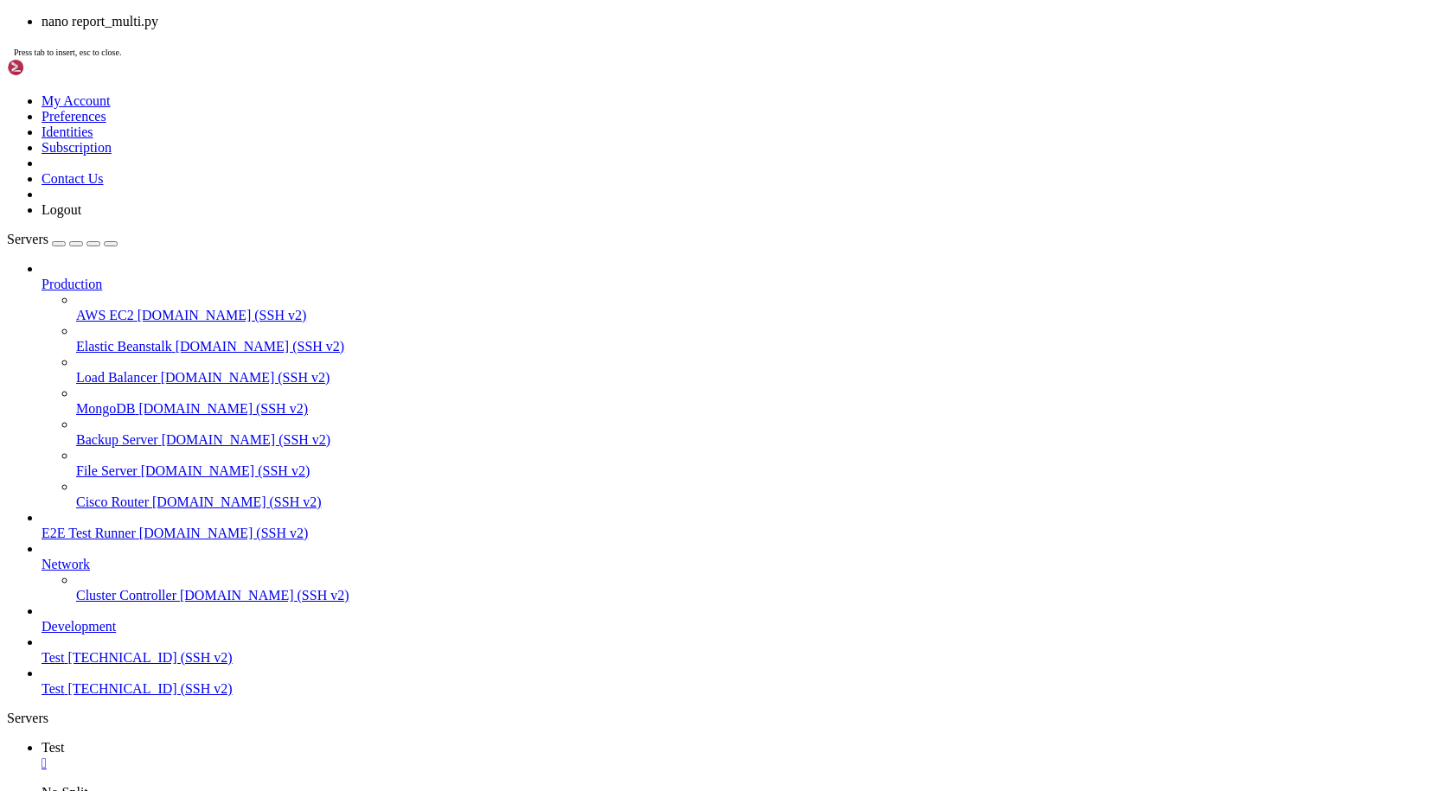
scroll to position [46245, 0]
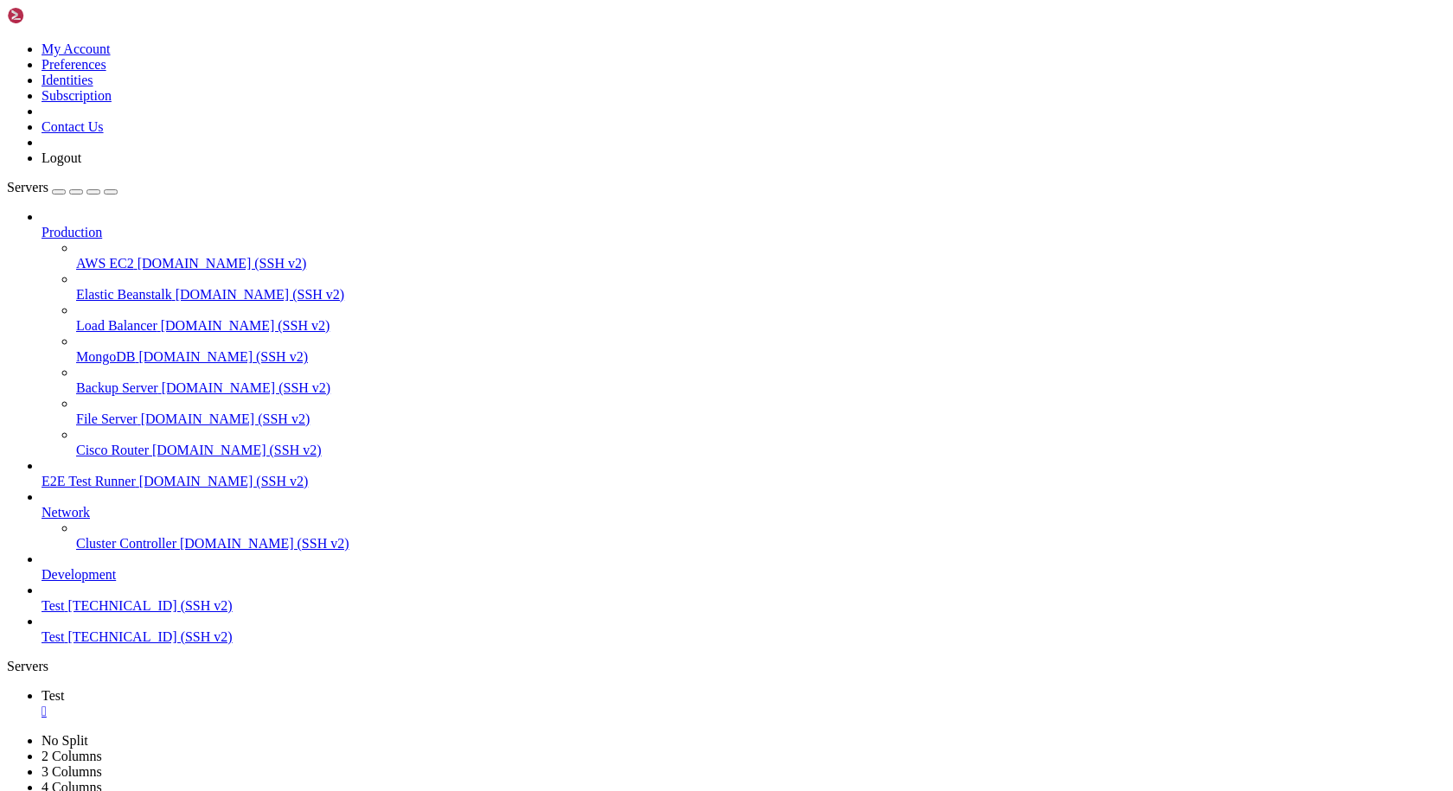
scroll to position [47392, 0]
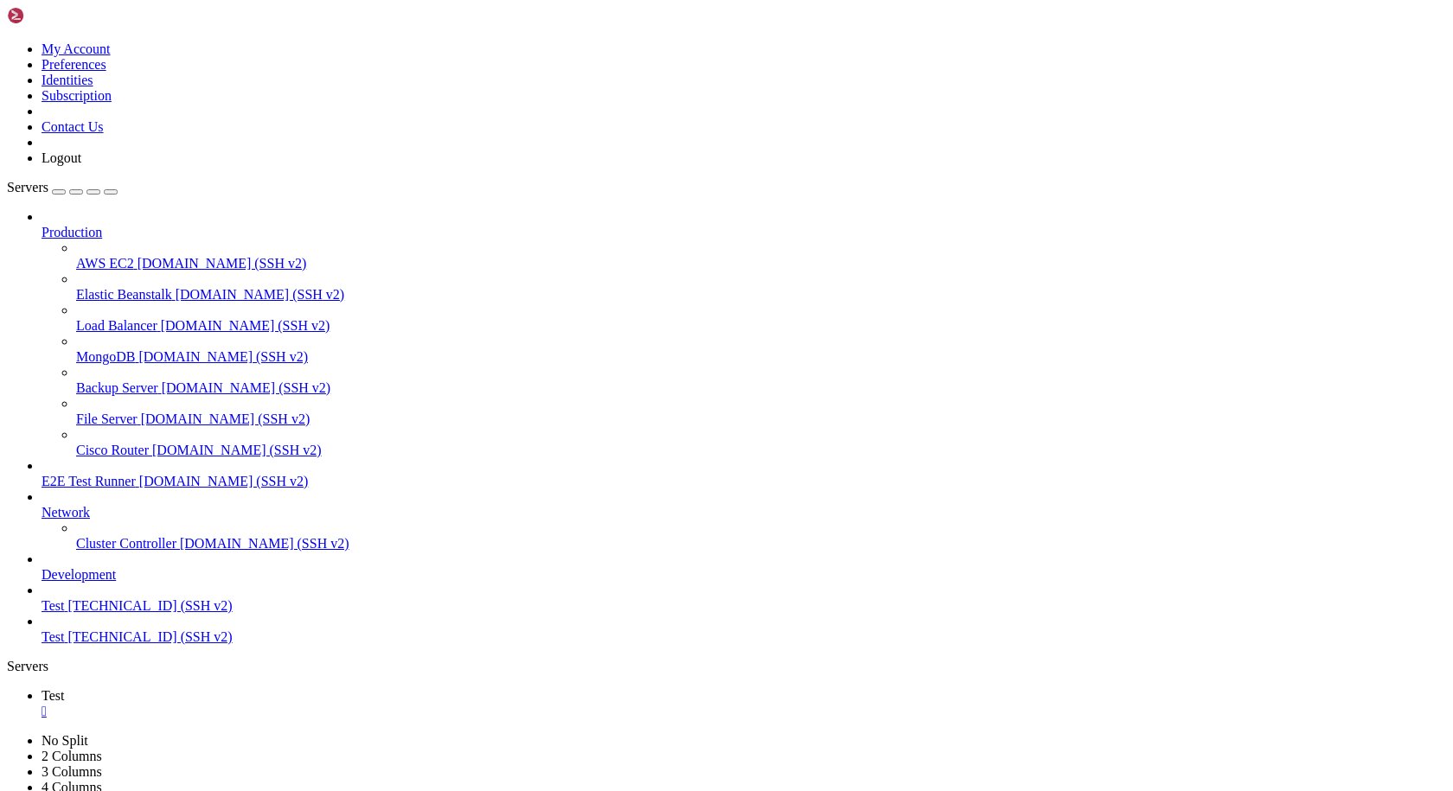
scroll to position [50803, 0]
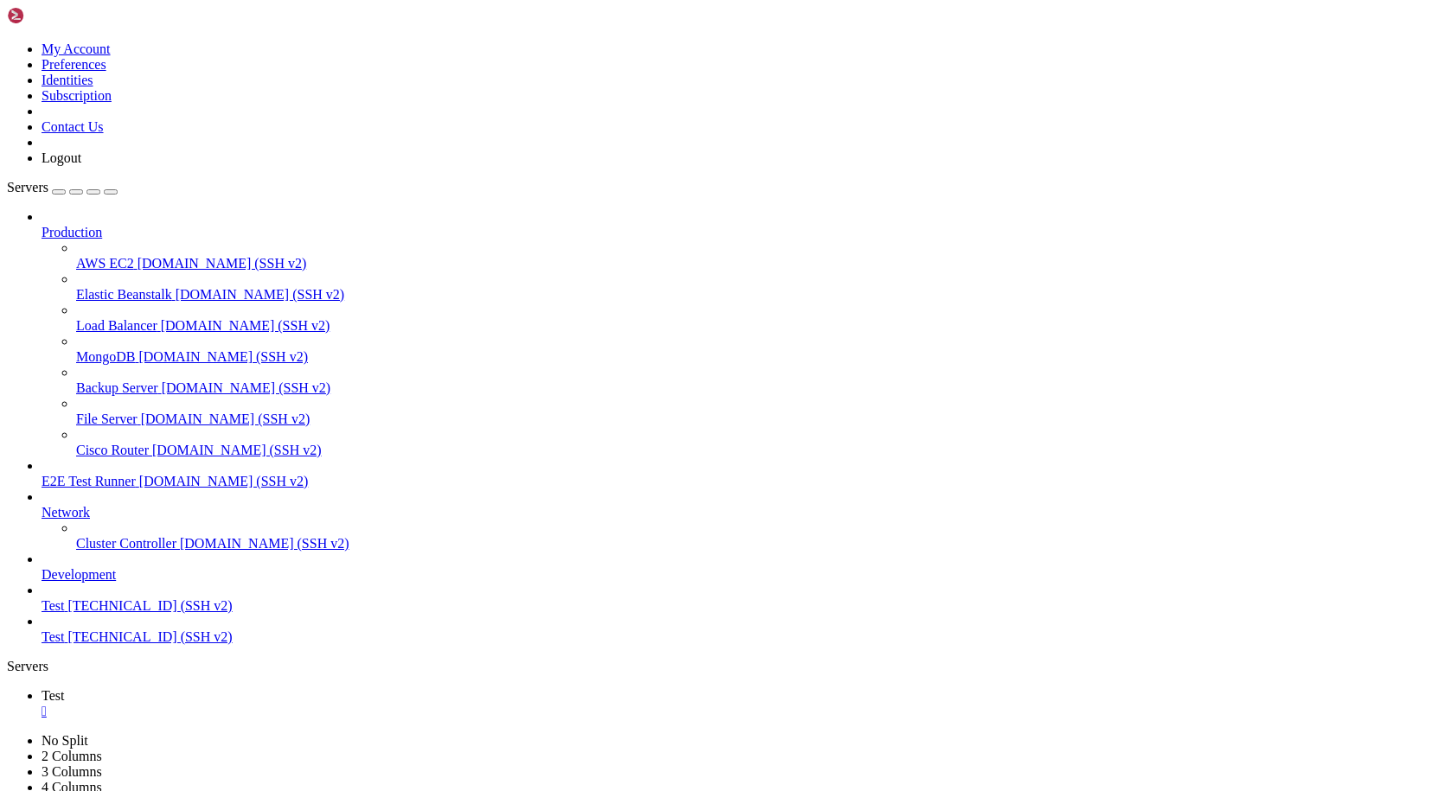
drag, startPoint x: 273, startPoint y: 1649, endPoint x: 13, endPoint y: 1433, distance: 337.9
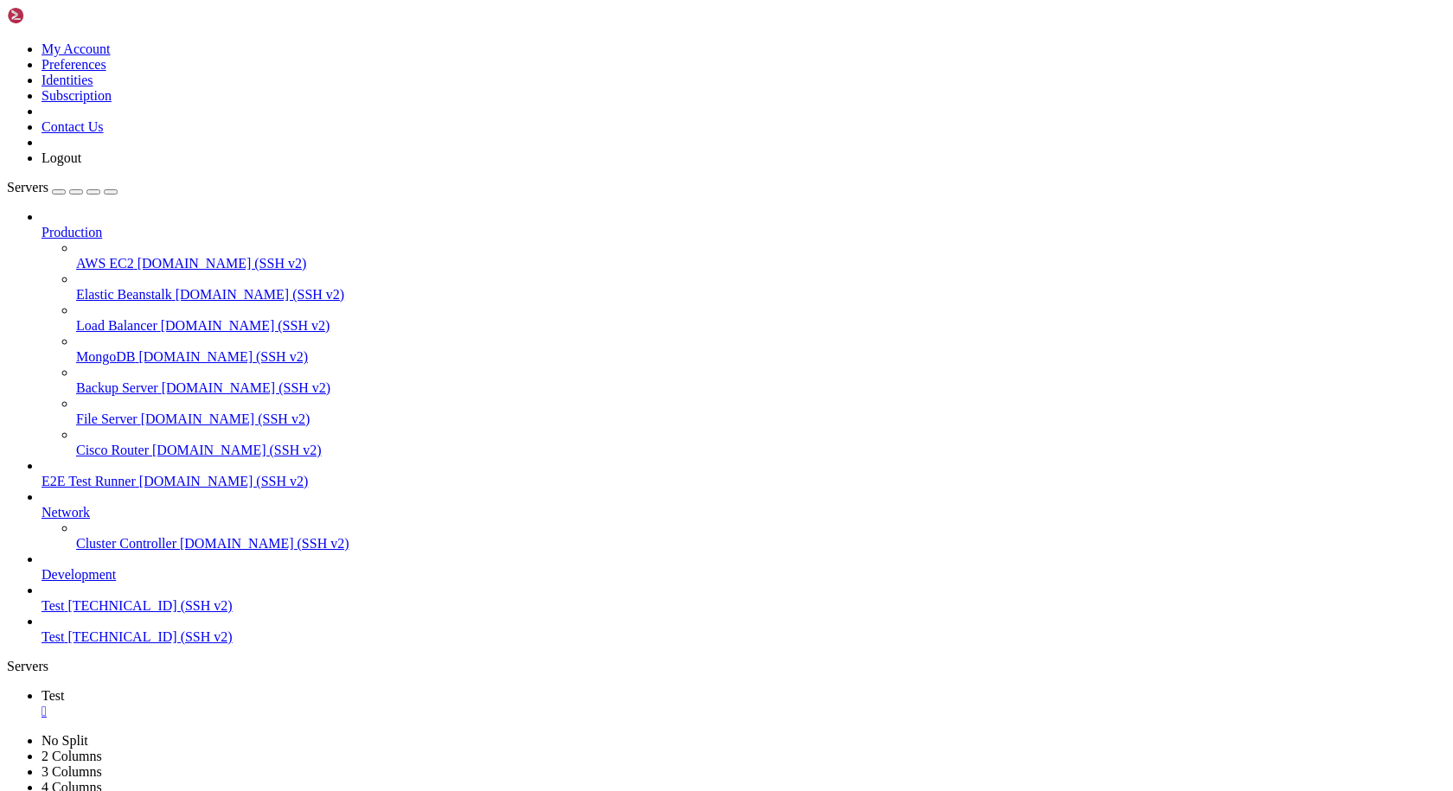
scroll to position [55538, 0]
drag, startPoint x: 528, startPoint y: 1521, endPoint x: 522, endPoint y: 1535, distance: 15.5
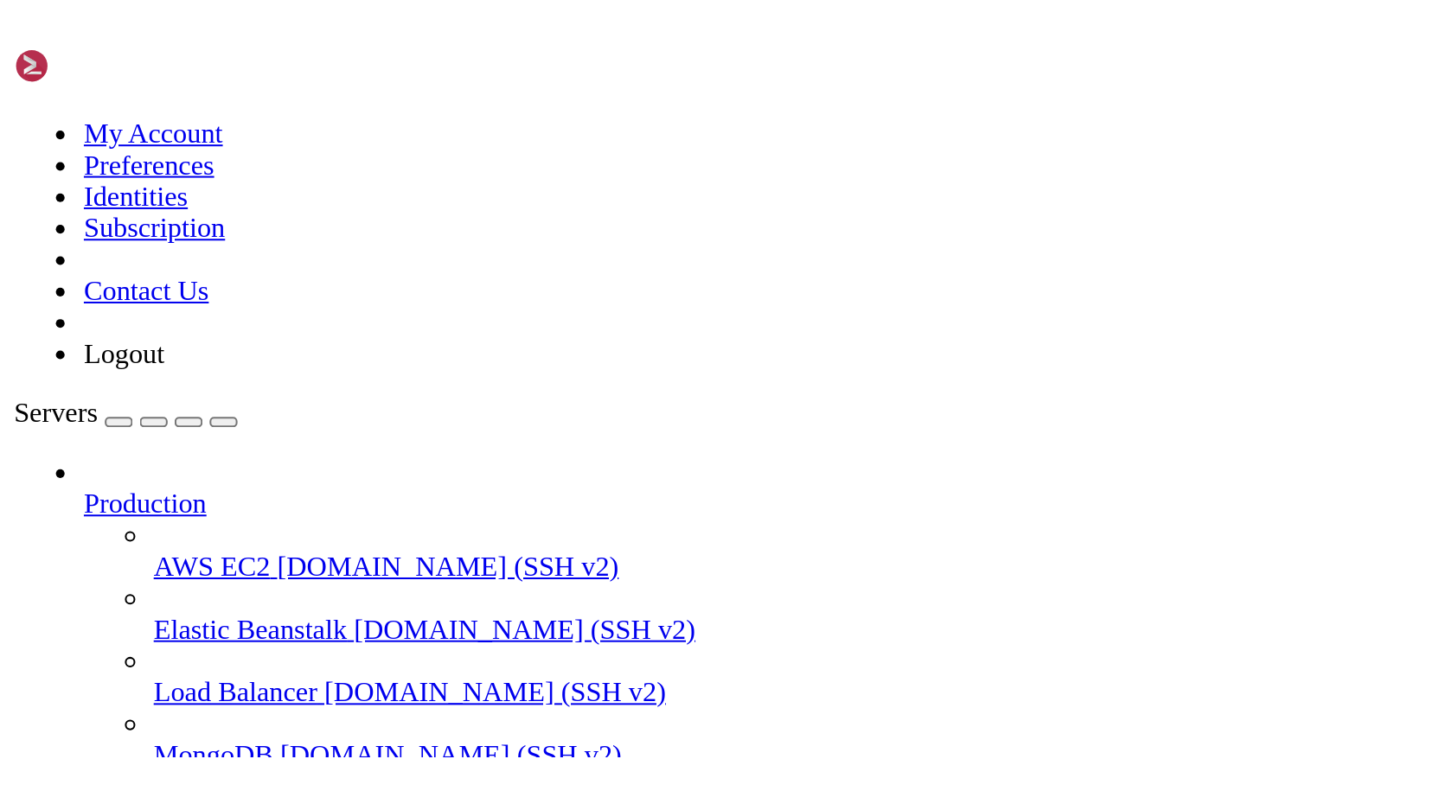
scroll to position [55773, 0]
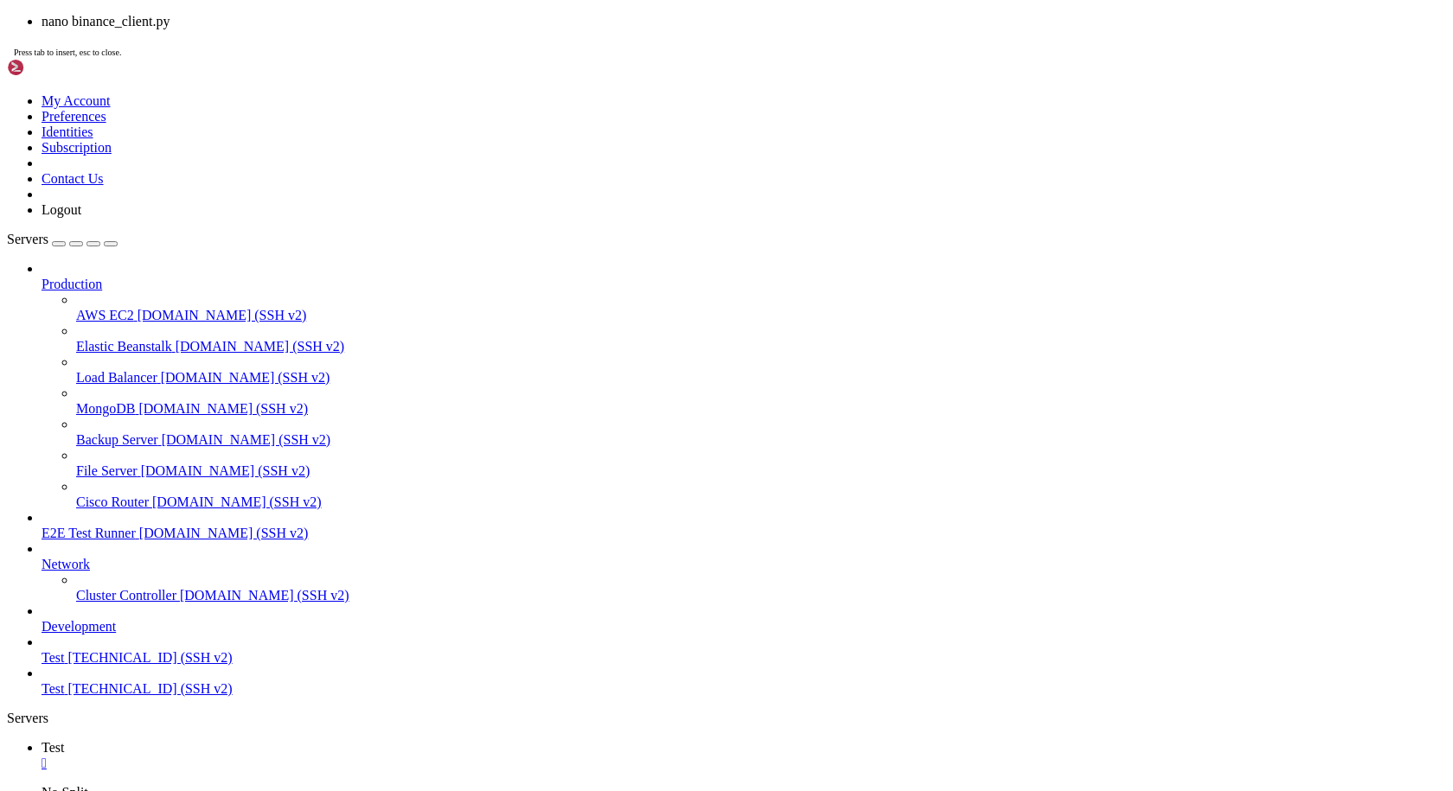
scroll to position [55803, 0]
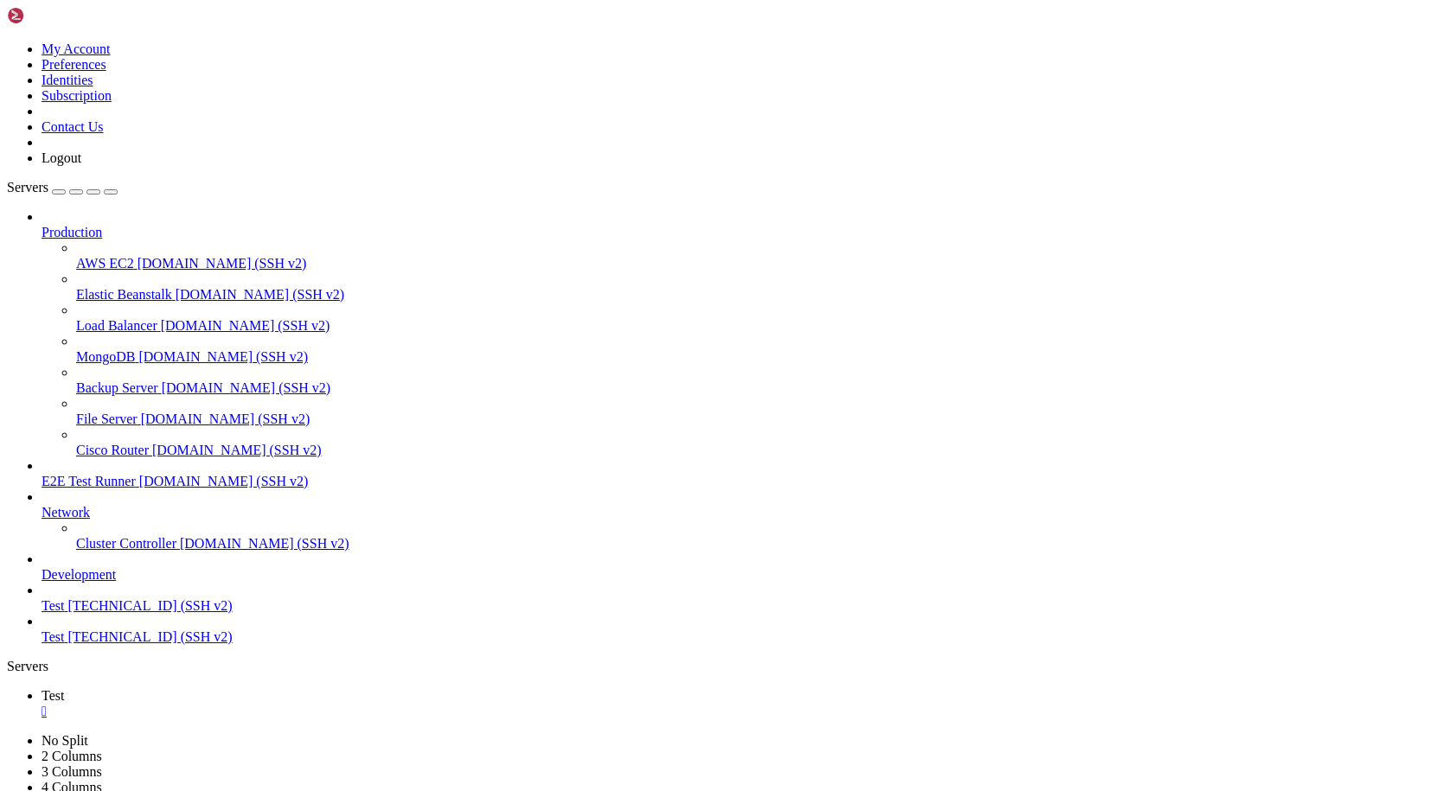
scroll to position [55861, 0]
